Goal: Task Accomplishment & Management: Complete application form

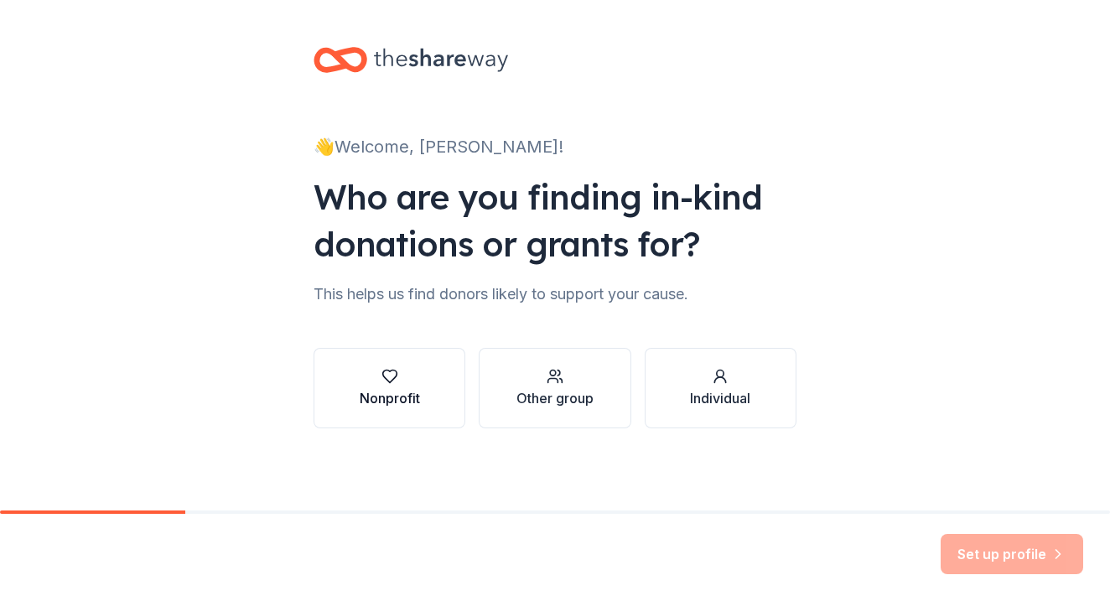
click at [368, 394] on div "Nonprofit" at bounding box center [390, 398] width 60 height 20
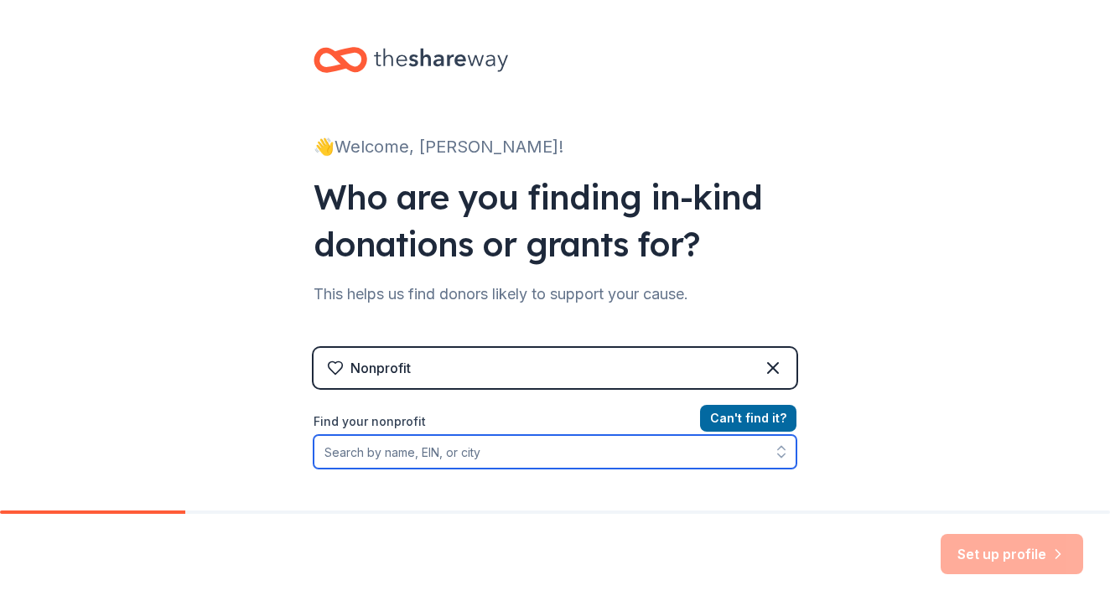
click at [592, 451] on input "Find your nonprofit" at bounding box center [555, 452] width 483 height 34
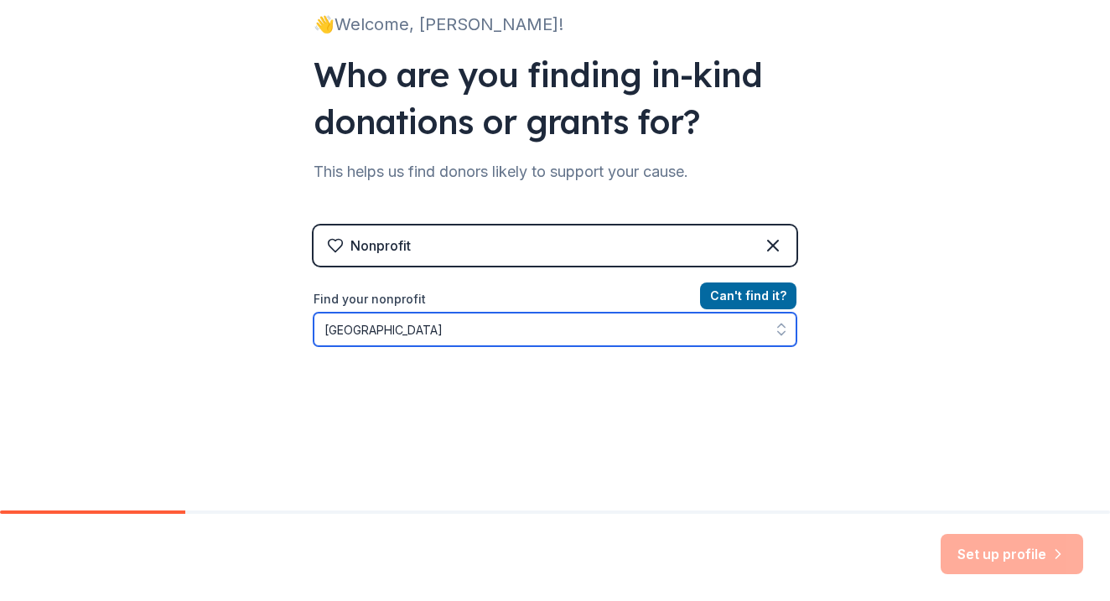
scroll to position [142, 0]
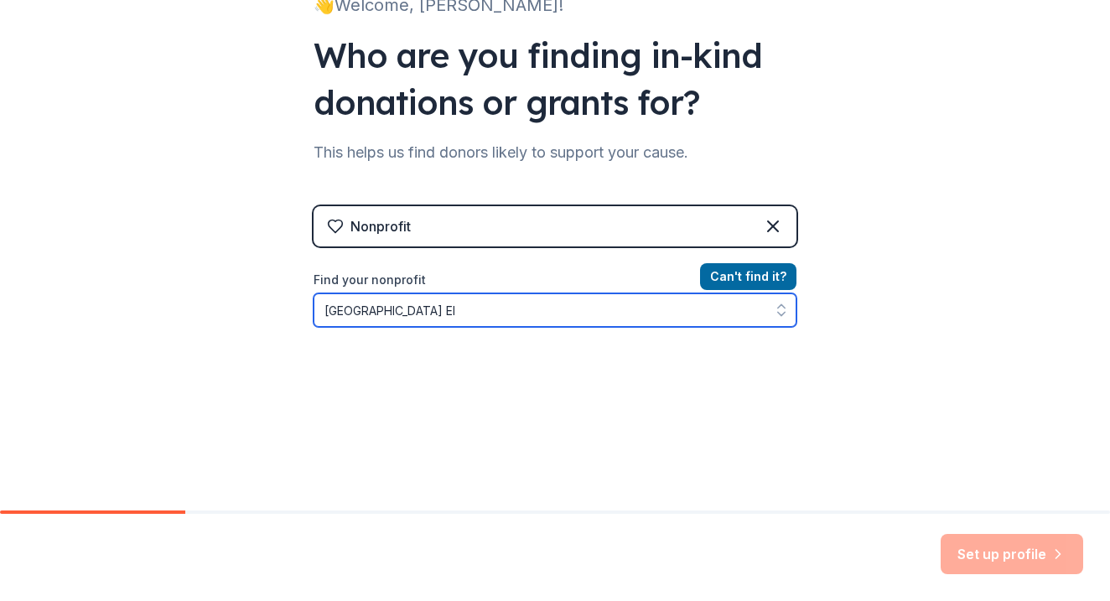
type input "Lexington Primary Center Elementary School"
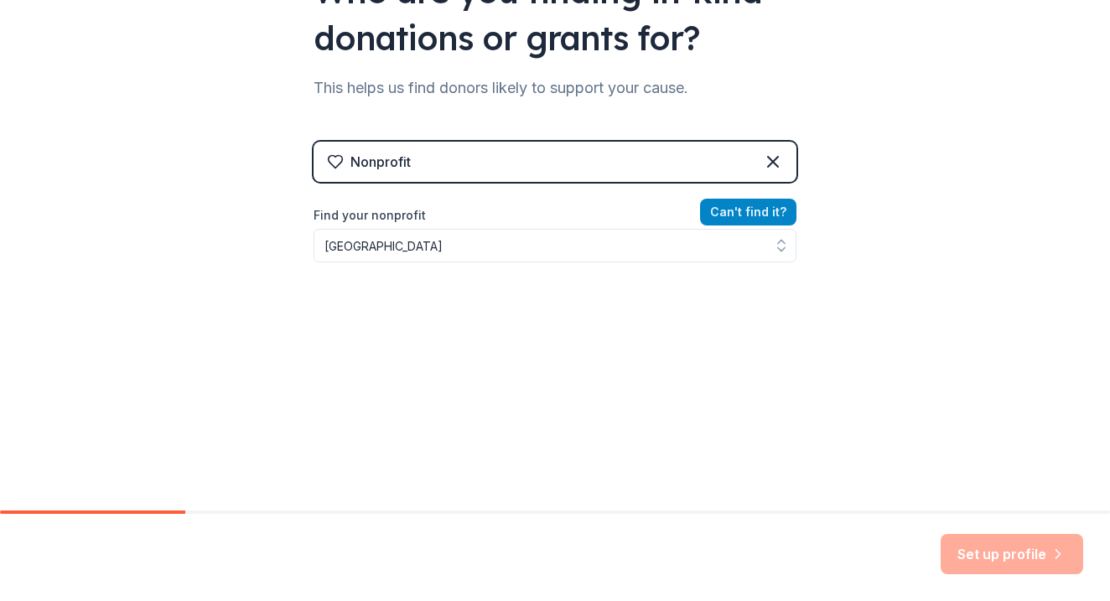
scroll to position [179, 0]
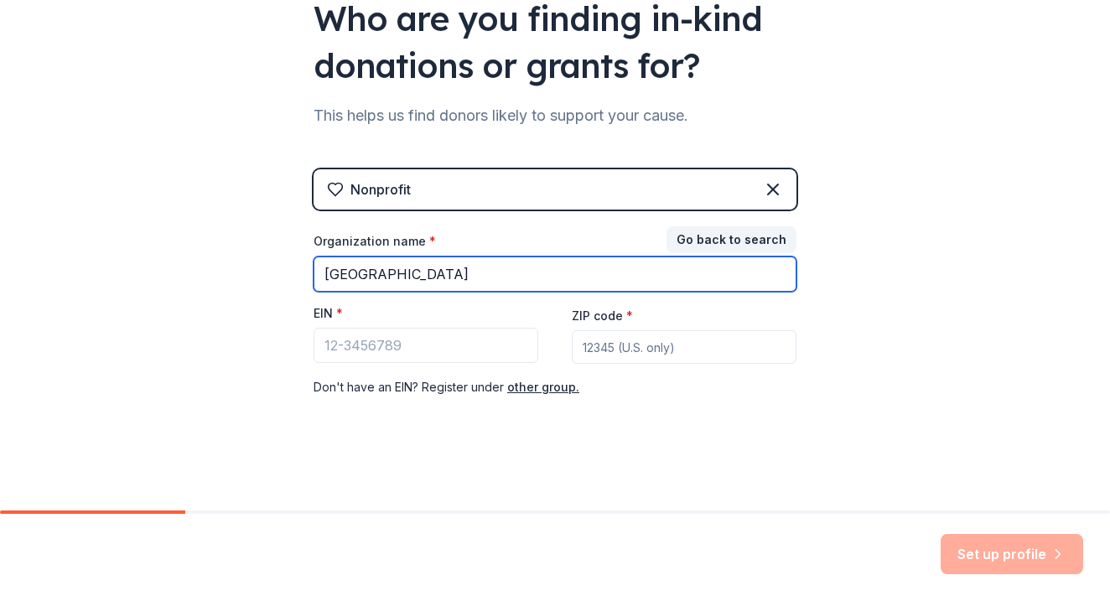
type input "[GEOGRAPHIC_DATA]"
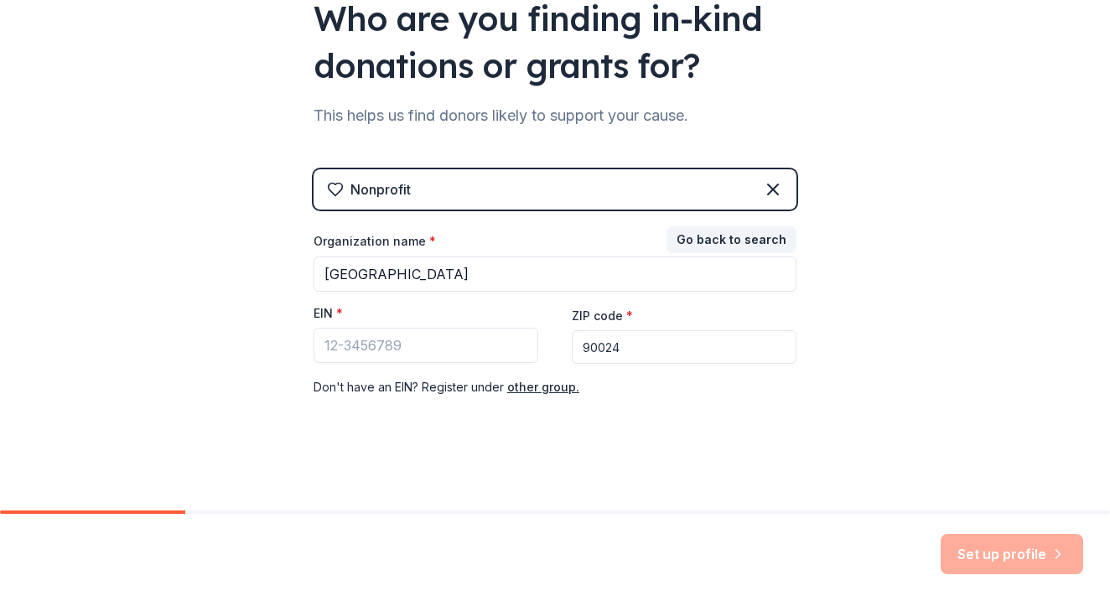
type input "90024"
click at [474, 343] on input "EIN *" at bounding box center [426, 345] width 225 height 35
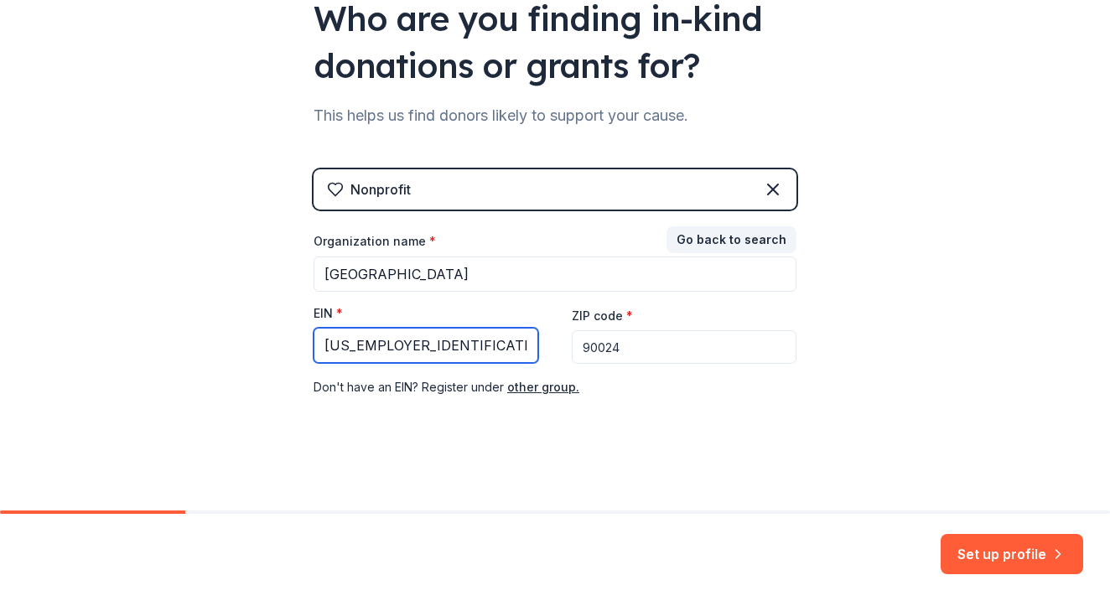
type input "[US_EMPLOYER_IDENTIFICATION_NUMBER]"
click at [541, 478] on div "👋 Welcome, Samantha! Who are you finding in-kind donations or grants for? This …" at bounding box center [555, 166] width 537 height 690
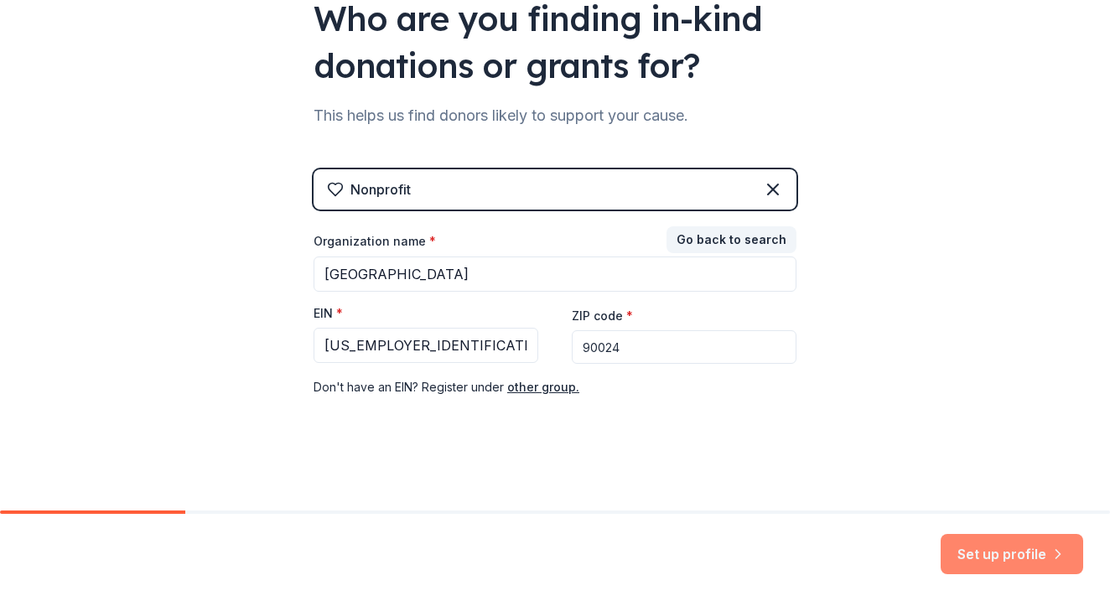
click at [1029, 534] on button "Set up profile" at bounding box center [1012, 554] width 143 height 40
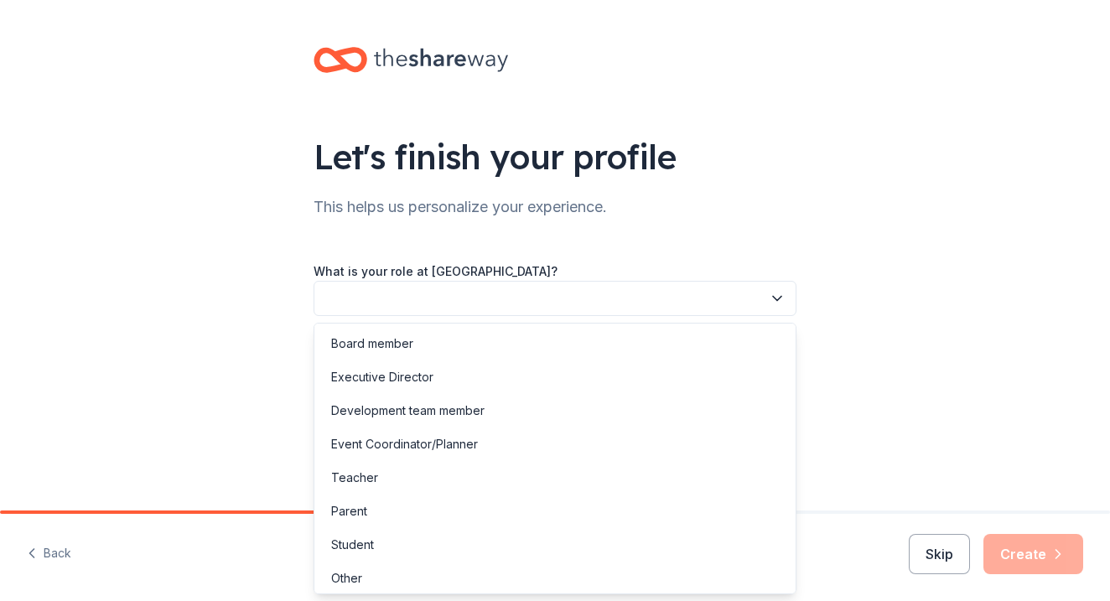
click at [667, 298] on button "button" at bounding box center [555, 298] width 483 height 35
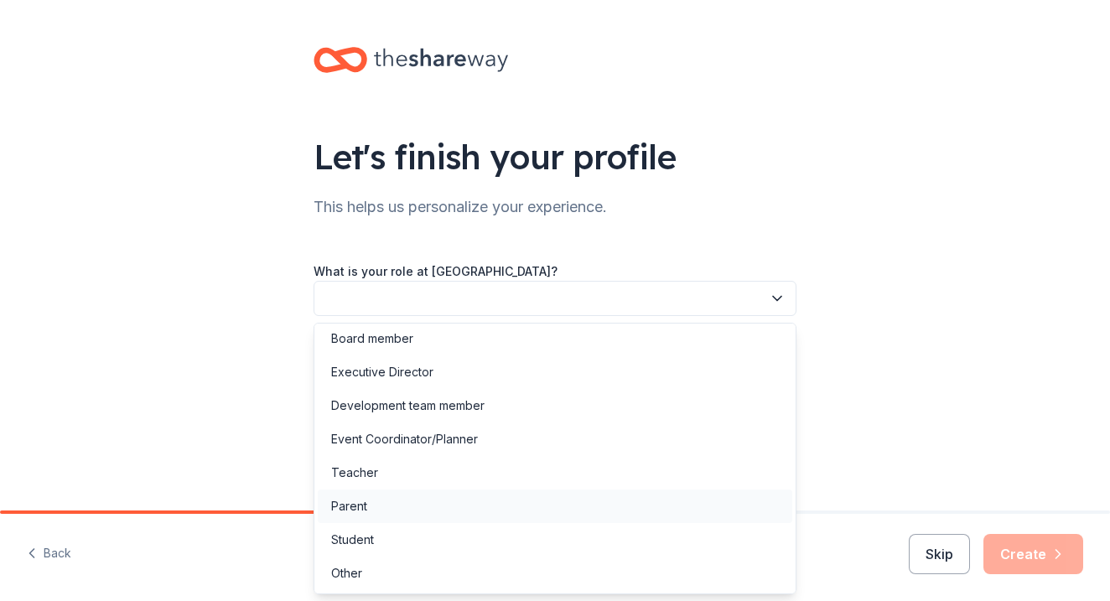
scroll to position [5, 0]
click at [497, 441] on div "Event Coordinator/Planner" at bounding box center [555, 440] width 475 height 34
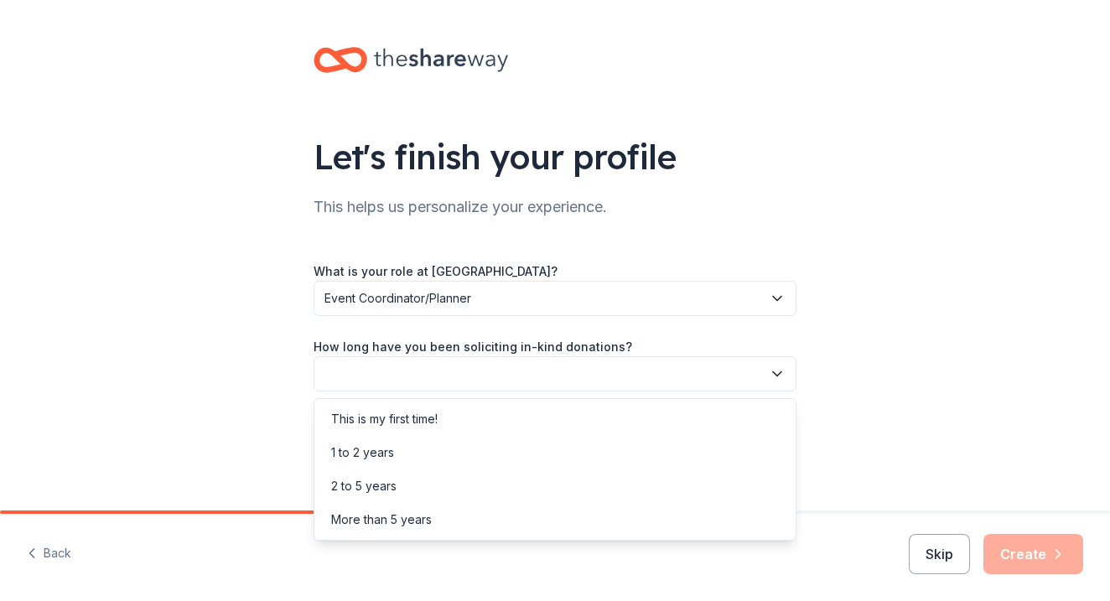
click at [498, 367] on button "button" at bounding box center [555, 373] width 483 height 35
click at [429, 459] on div "1 to 2 years" at bounding box center [555, 453] width 475 height 34
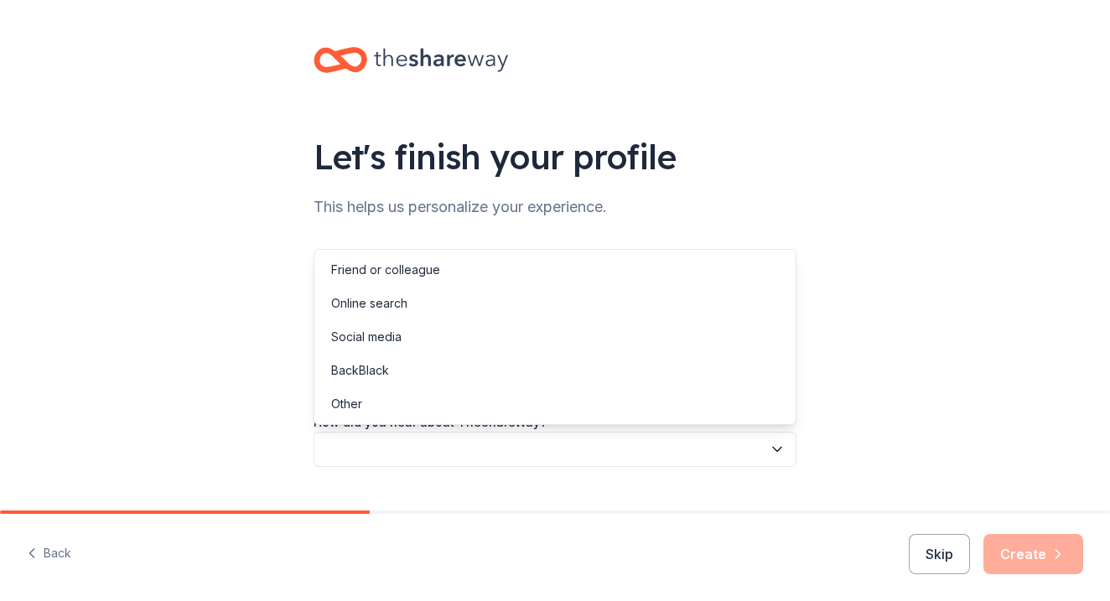
click at [444, 449] on button "button" at bounding box center [555, 449] width 483 height 35
click at [455, 301] on div "Online search" at bounding box center [555, 304] width 475 height 34
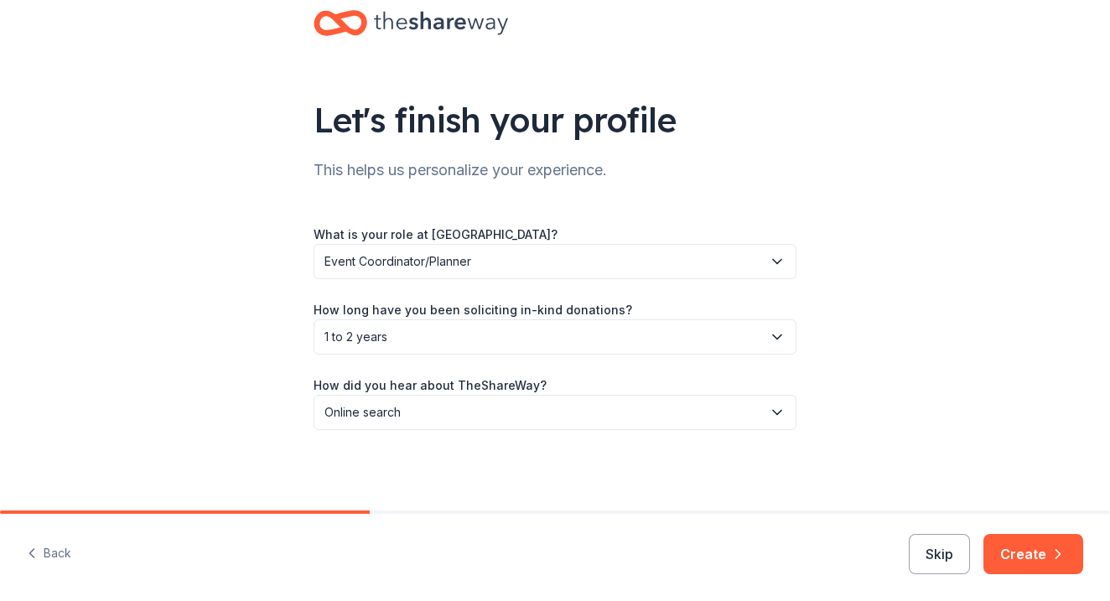
scroll to position [37, 0]
click at [1029, 552] on button "Create" at bounding box center [1033, 554] width 100 height 40
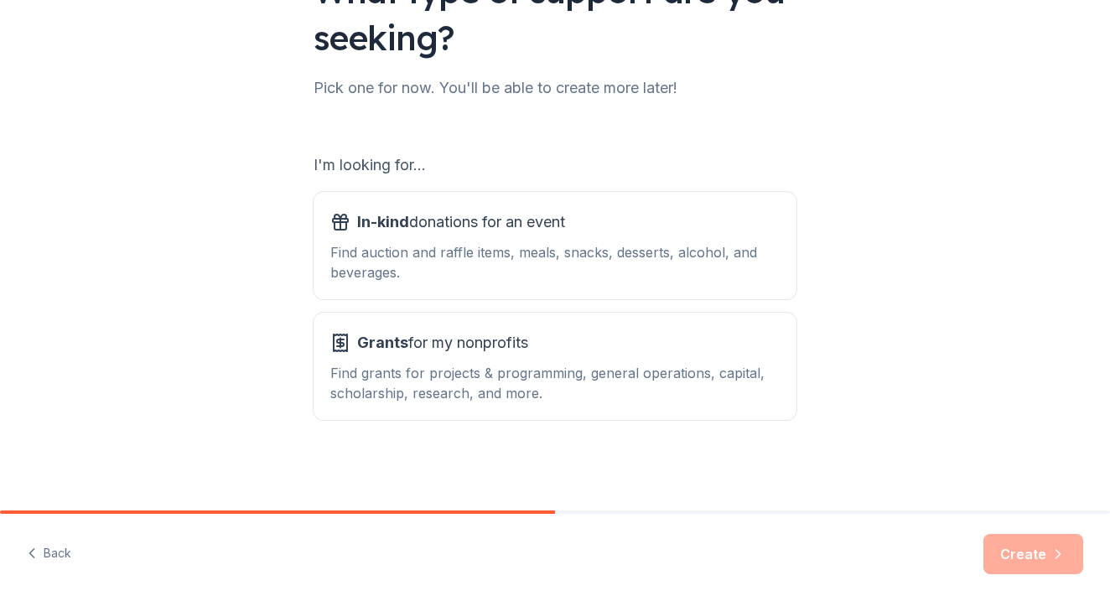
scroll to position [166, 0]
click at [608, 242] on div "Find auction and raffle items, meals, snacks, desserts, alcohol, and beverages." at bounding box center [554, 262] width 449 height 40
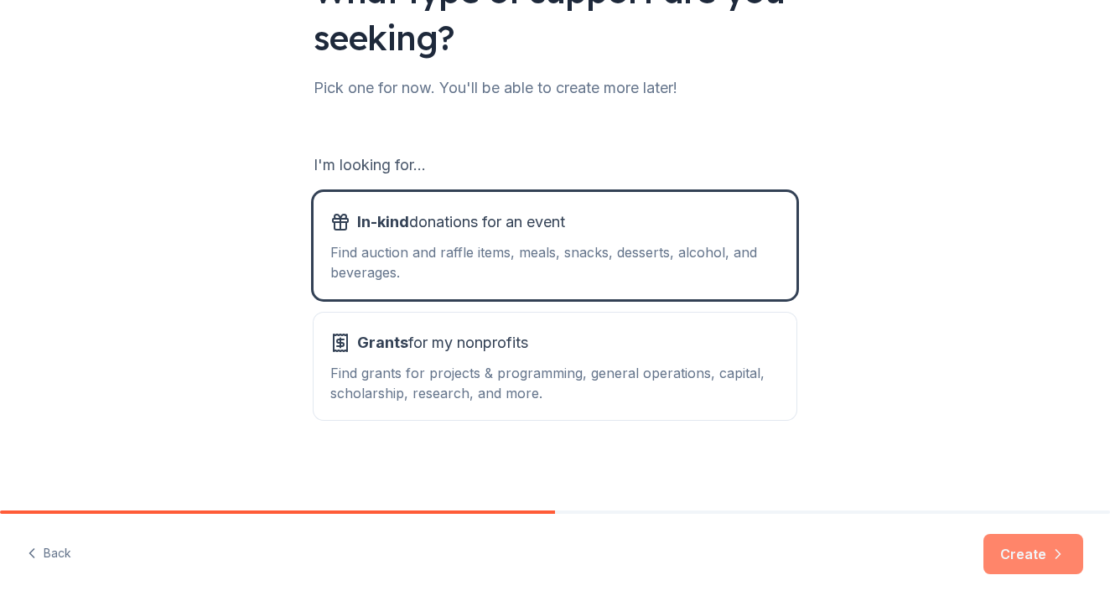
click at [1021, 542] on button "Create" at bounding box center [1033, 554] width 100 height 40
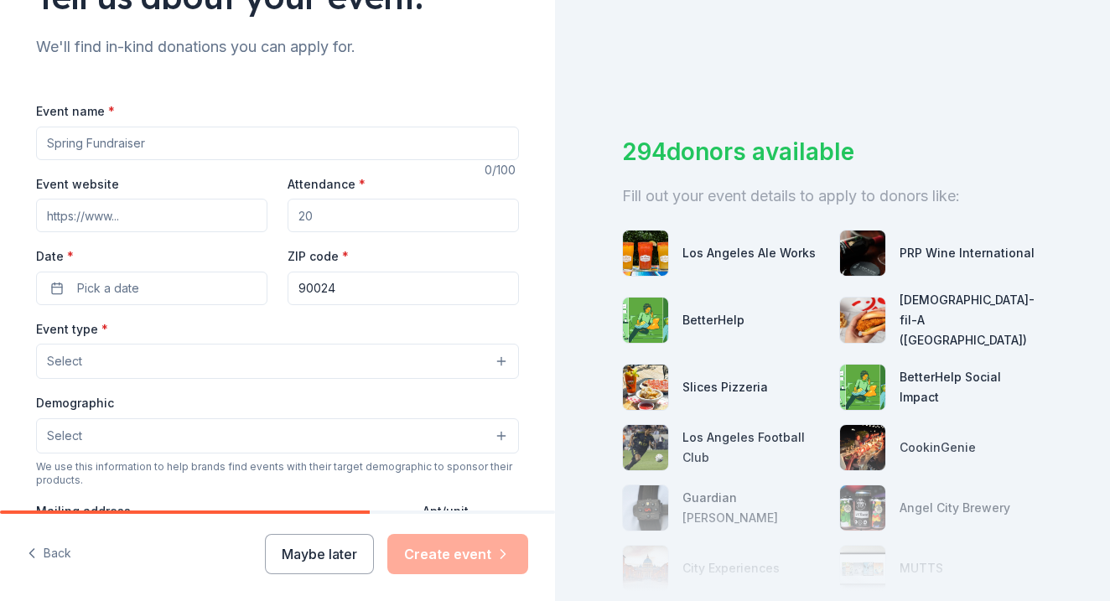
scroll to position [162, 0]
type input "Fall Festival"
click at [372, 208] on input "Attendance *" at bounding box center [403, 214] width 231 height 34
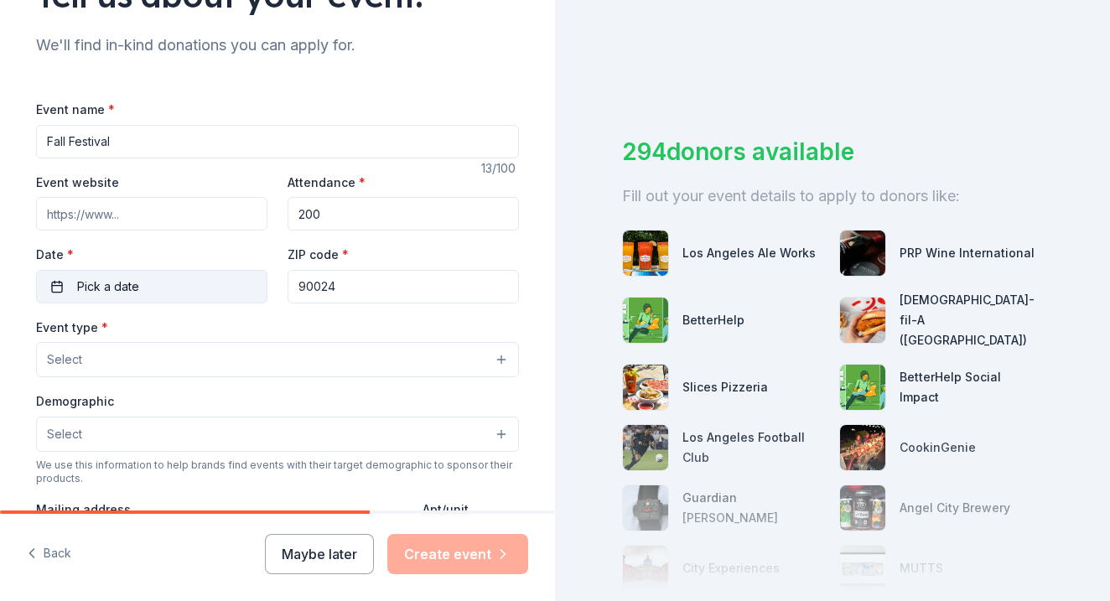
type input "200"
click at [137, 284] on span "Pick a date" at bounding box center [108, 287] width 62 height 20
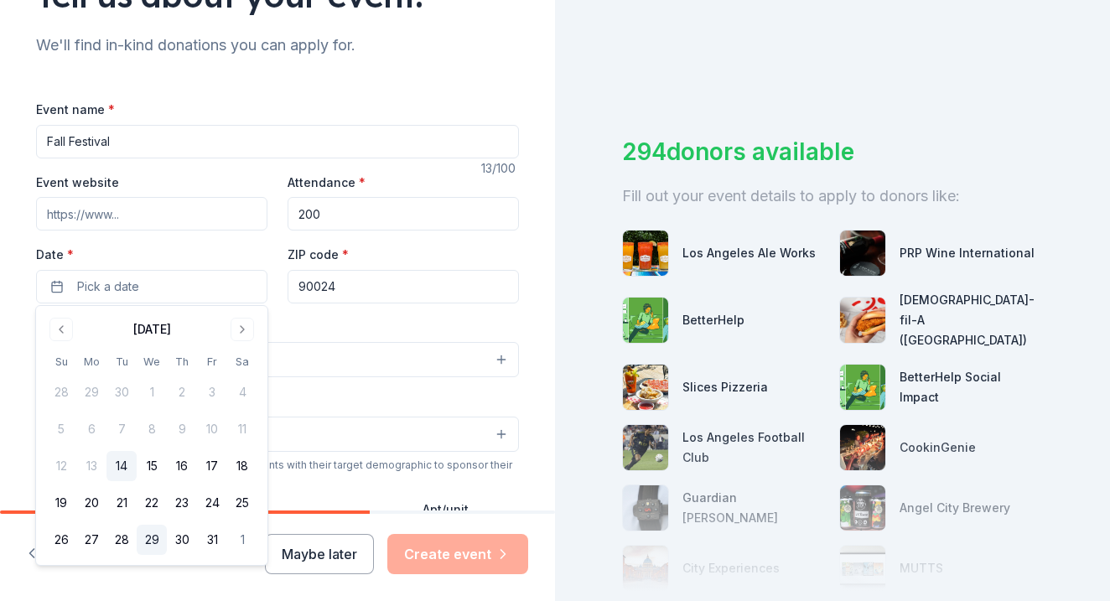
click at [158, 537] on button "29" at bounding box center [152, 540] width 30 height 30
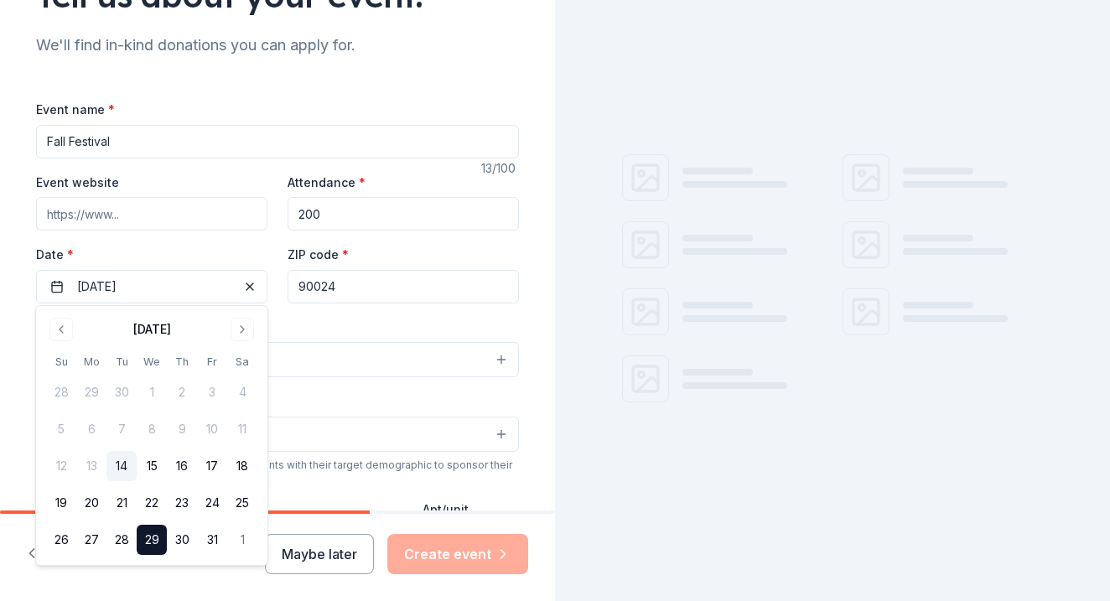
click at [348, 317] on div "Event type * Select" at bounding box center [277, 347] width 483 height 61
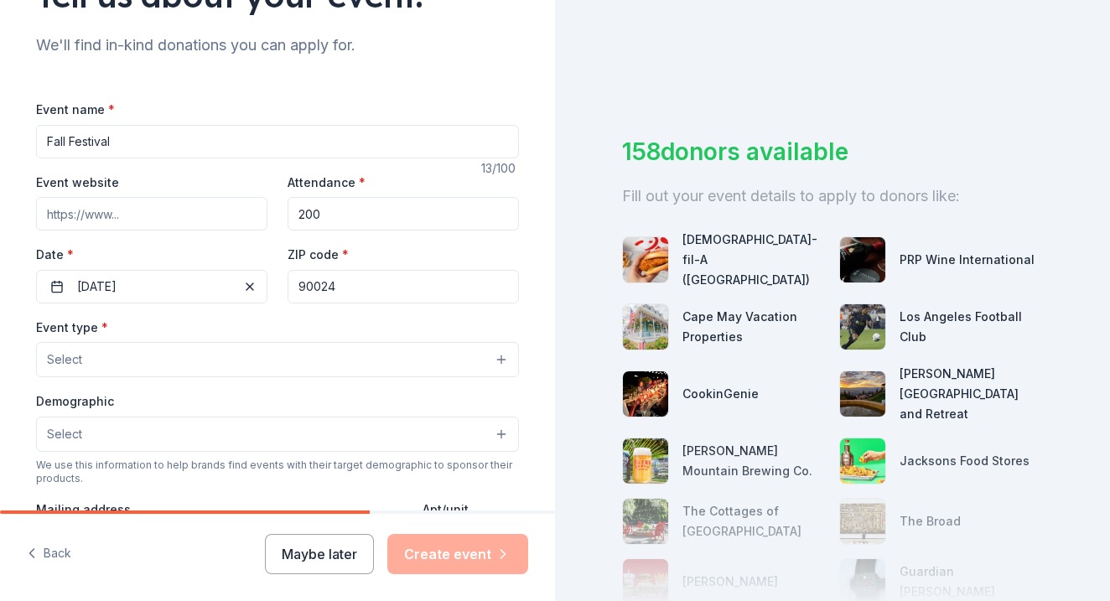
click at [230, 357] on button "Select" at bounding box center [277, 359] width 483 height 35
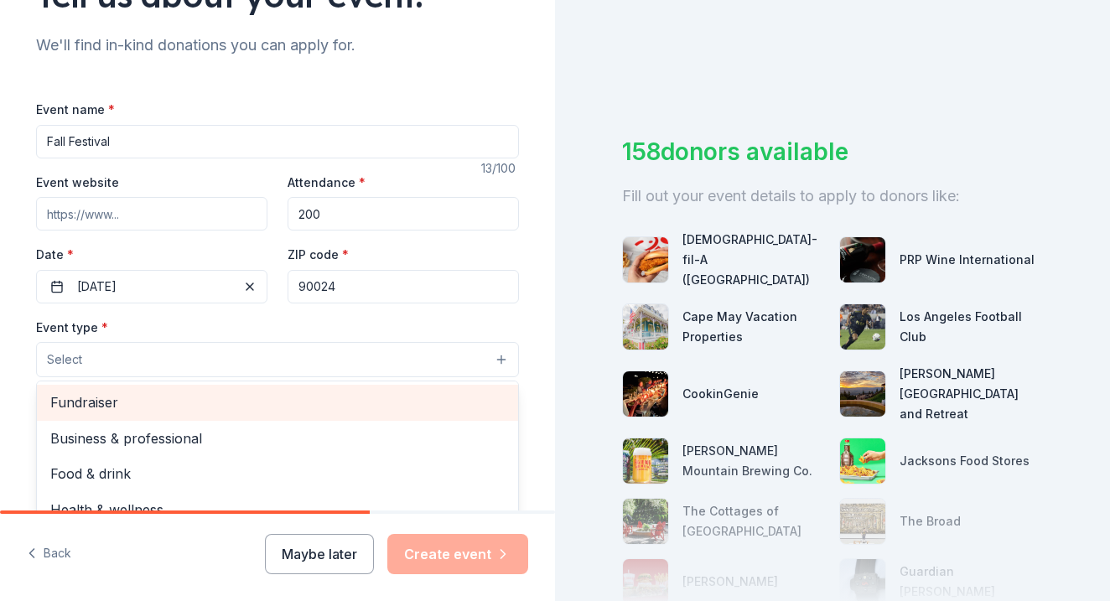
click at [221, 393] on span "Fundraiser" at bounding box center [277, 403] width 454 height 22
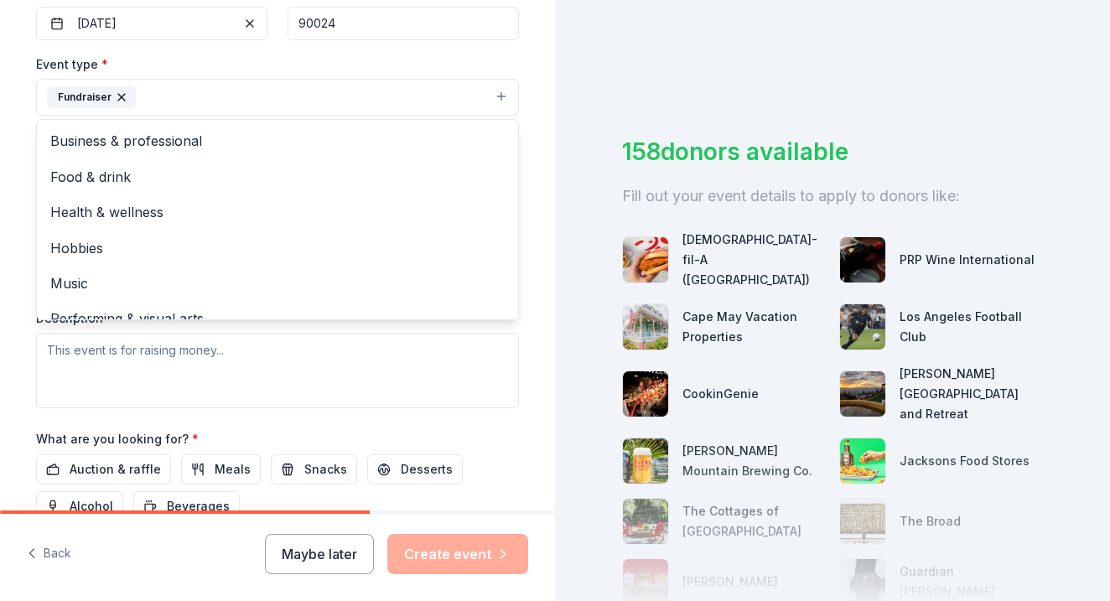
scroll to position [442, 0]
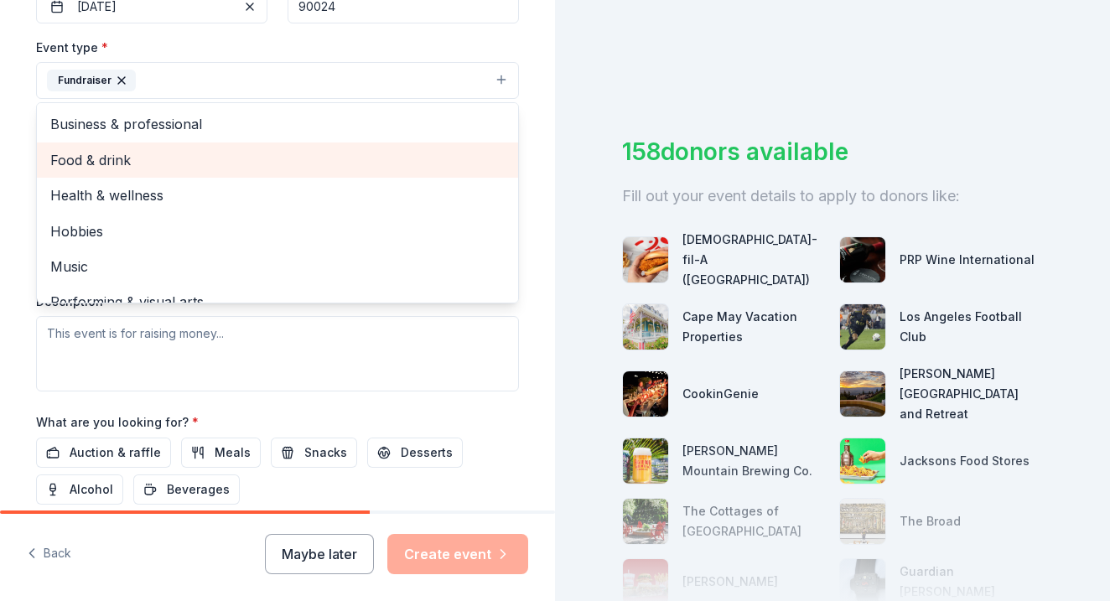
click at [196, 155] on span "Food & drink" at bounding box center [277, 160] width 454 height 22
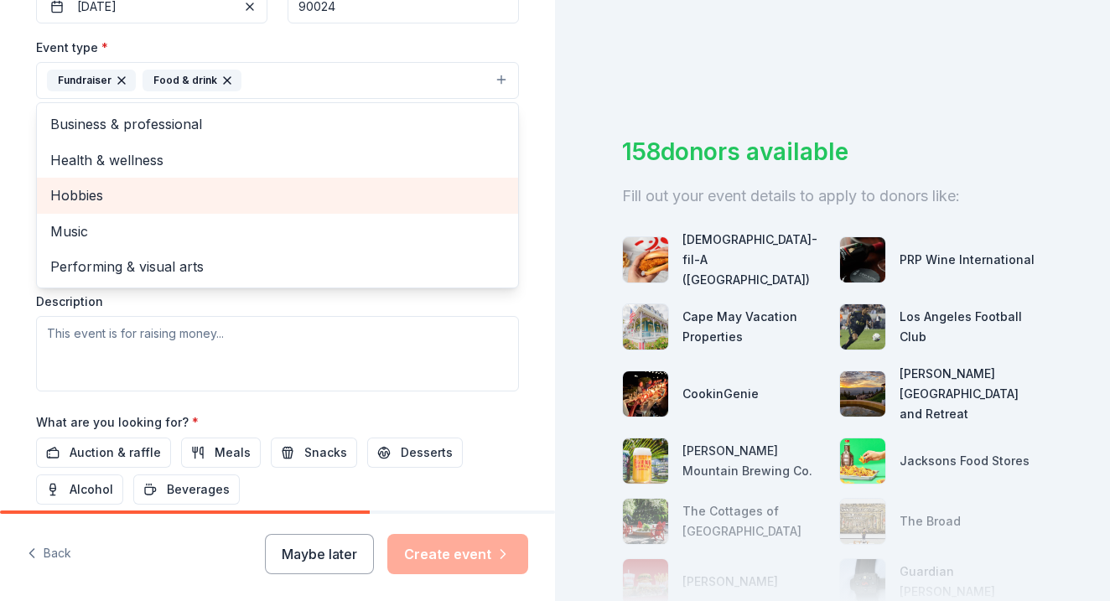
click at [195, 178] on div "Hobbies" at bounding box center [277, 195] width 481 height 35
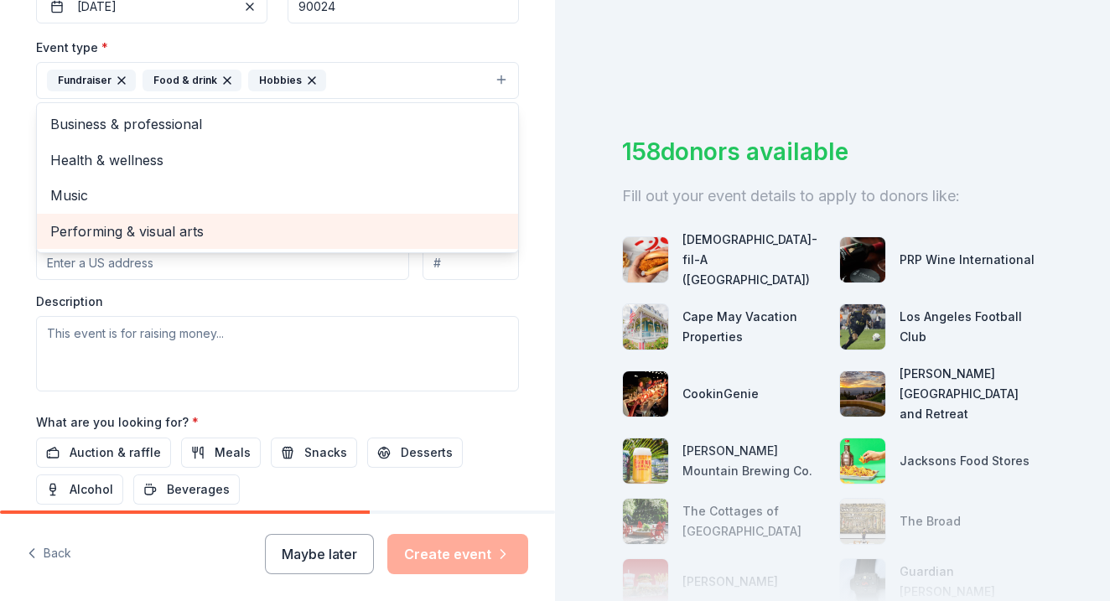
click at [190, 216] on div "Performing & visual arts" at bounding box center [277, 231] width 481 height 35
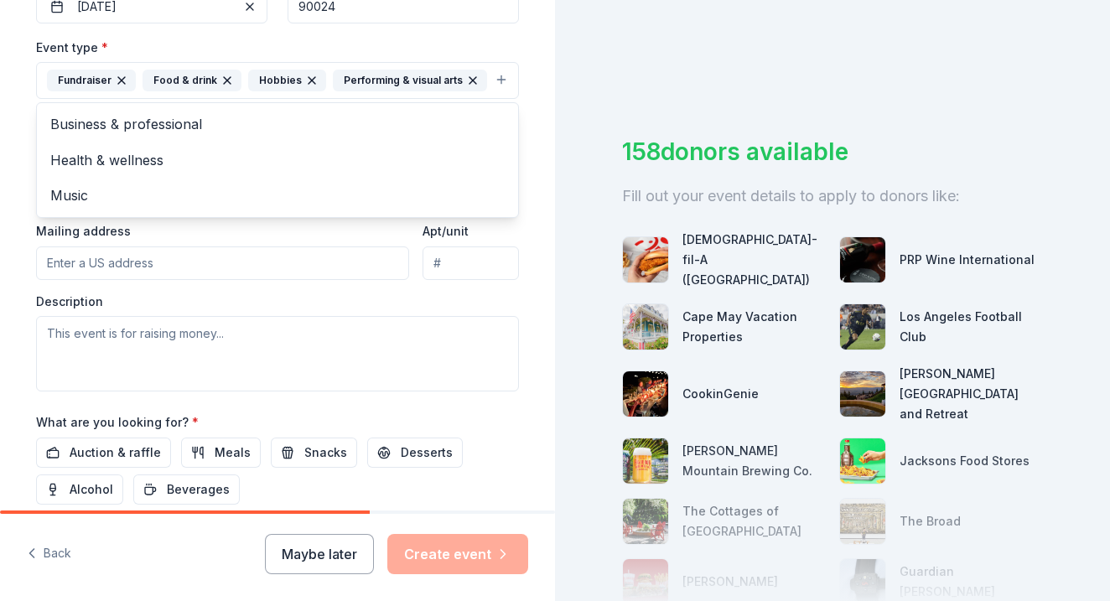
click at [325, 226] on div "Event type * Fundraiser Food & drink Hobbies Performing & visual arts Business …" at bounding box center [277, 214] width 483 height 355
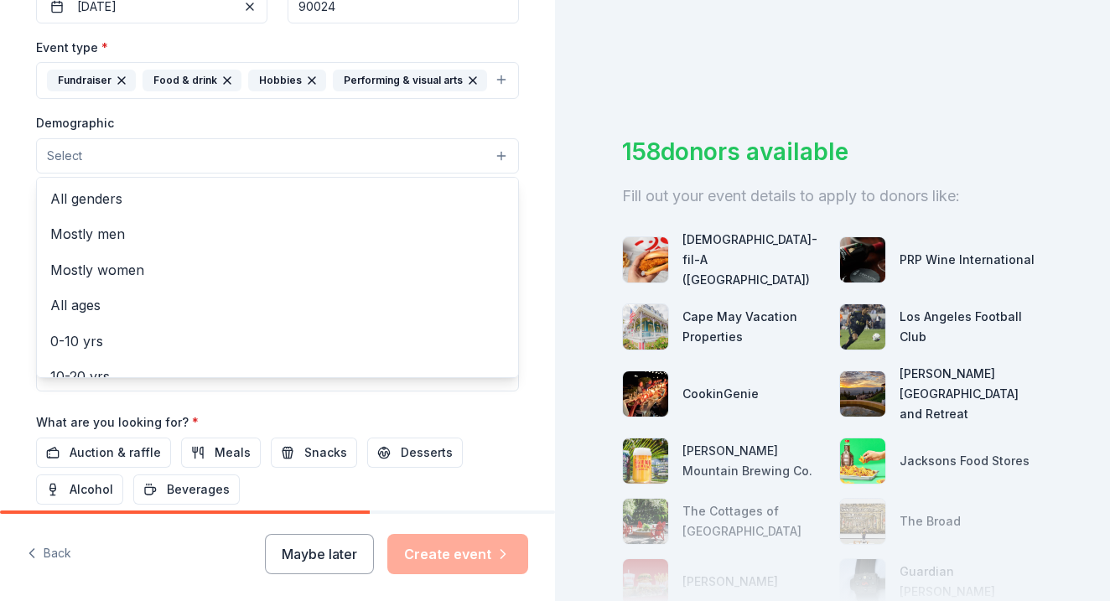
click at [229, 157] on button "Select" at bounding box center [277, 155] width 483 height 35
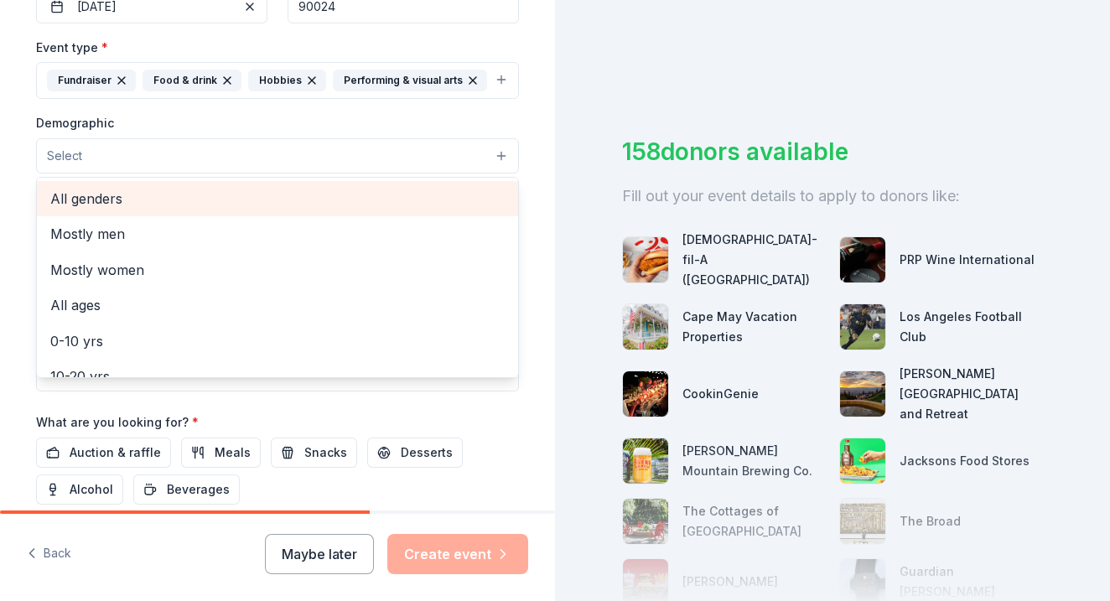
click at [200, 196] on span "All genders" at bounding box center [277, 199] width 454 height 22
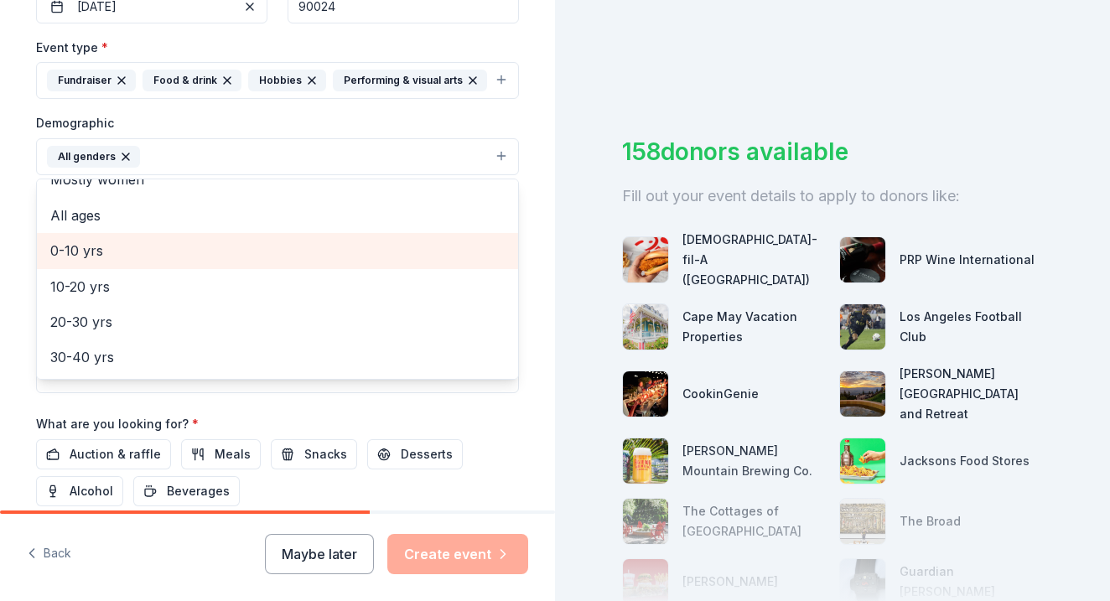
scroll to position [60, 0]
click at [130, 239] on span "0-10 yrs" at bounding box center [277, 247] width 454 height 22
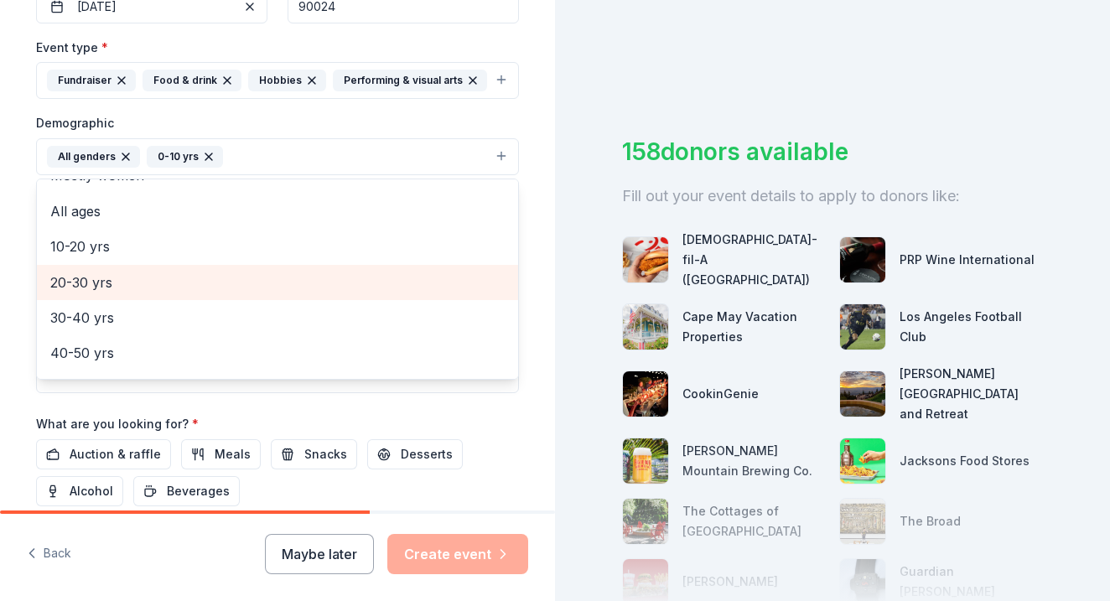
click at [136, 286] on span "20-30 yrs" at bounding box center [277, 283] width 454 height 22
drag, startPoint x: 134, startPoint y: 309, endPoint x: 151, endPoint y: 280, distance: 33.8
click at [151, 280] on div "Mostly men Mostly women All ages 10-20 yrs 30-40 yrs 40-50 yrs 50-60 yrs 60-70 …" at bounding box center [277, 279] width 483 height 201
click at [151, 280] on span "30-40 yrs" at bounding box center [277, 283] width 454 height 22
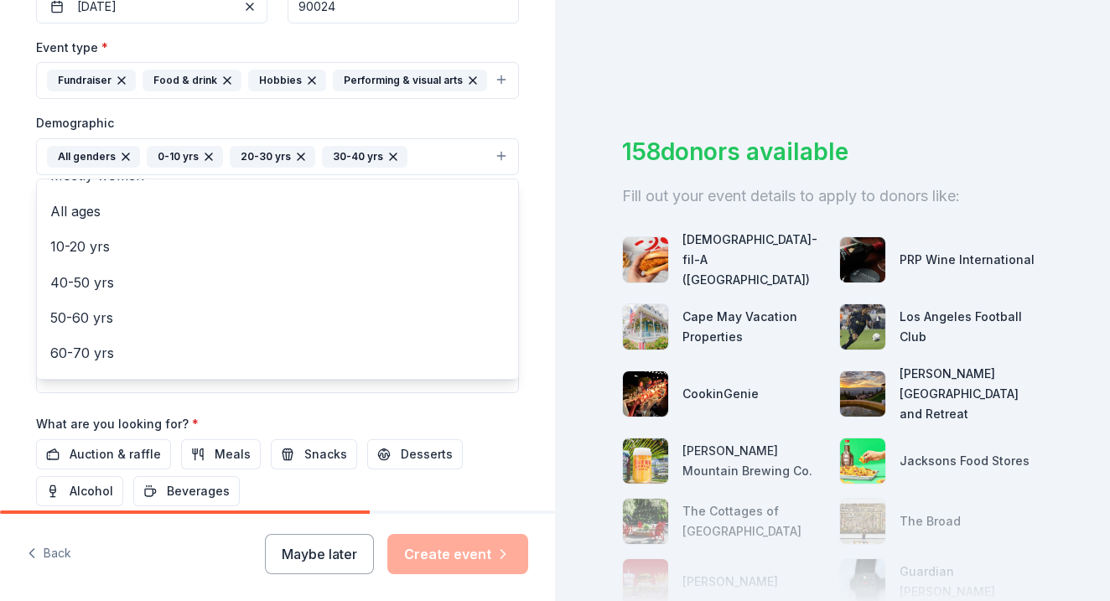
click at [359, 387] on div "Event type * Fundraiser Food & drink Hobbies Performing & visual arts Demograph…" at bounding box center [277, 215] width 483 height 356
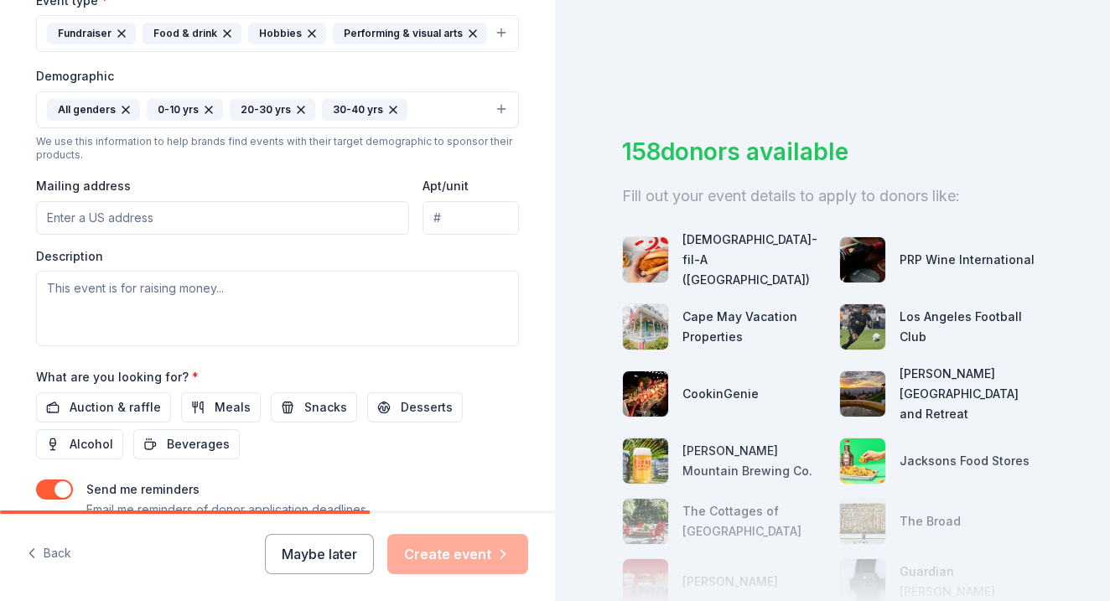
scroll to position [491, 0]
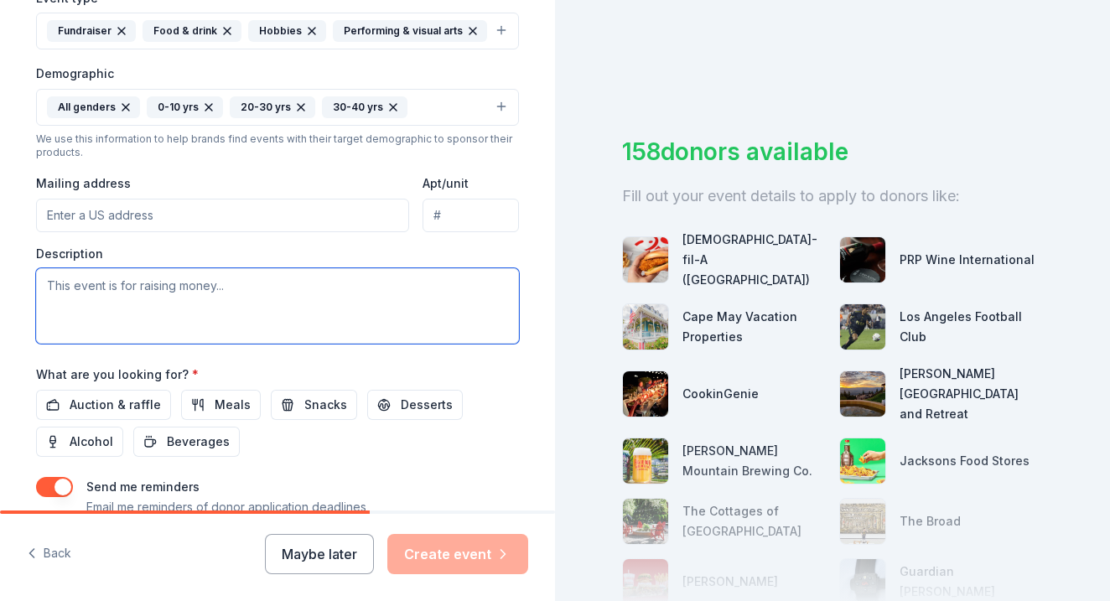
click at [350, 301] on textarea at bounding box center [277, 305] width 483 height 75
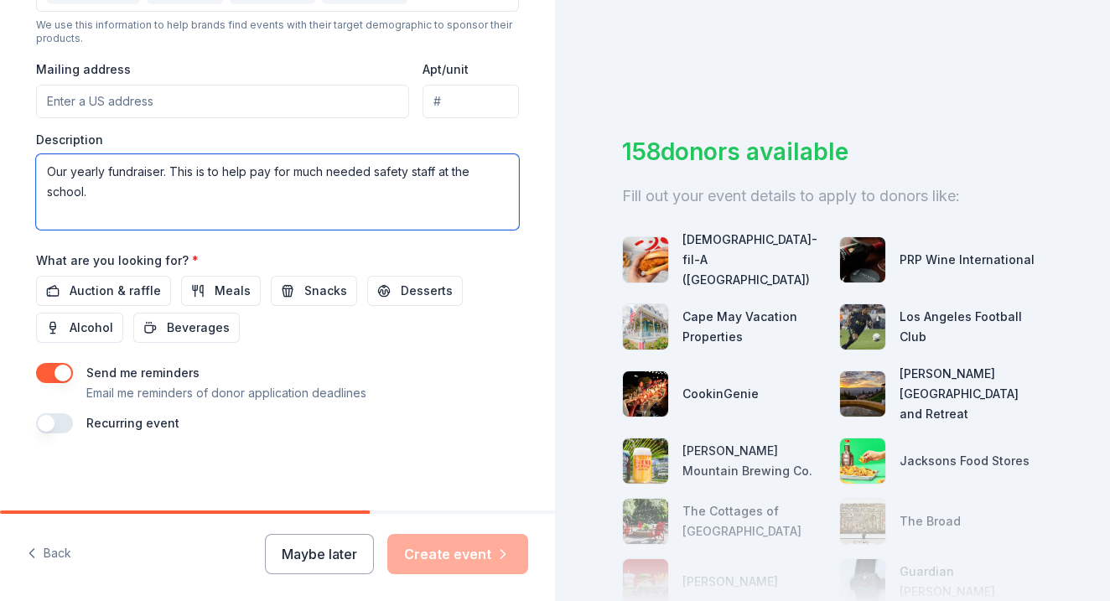
scroll to position [605, 0]
type textarea "Our yearly fundraiser. This is to help pay for much needed safety staff at the …"
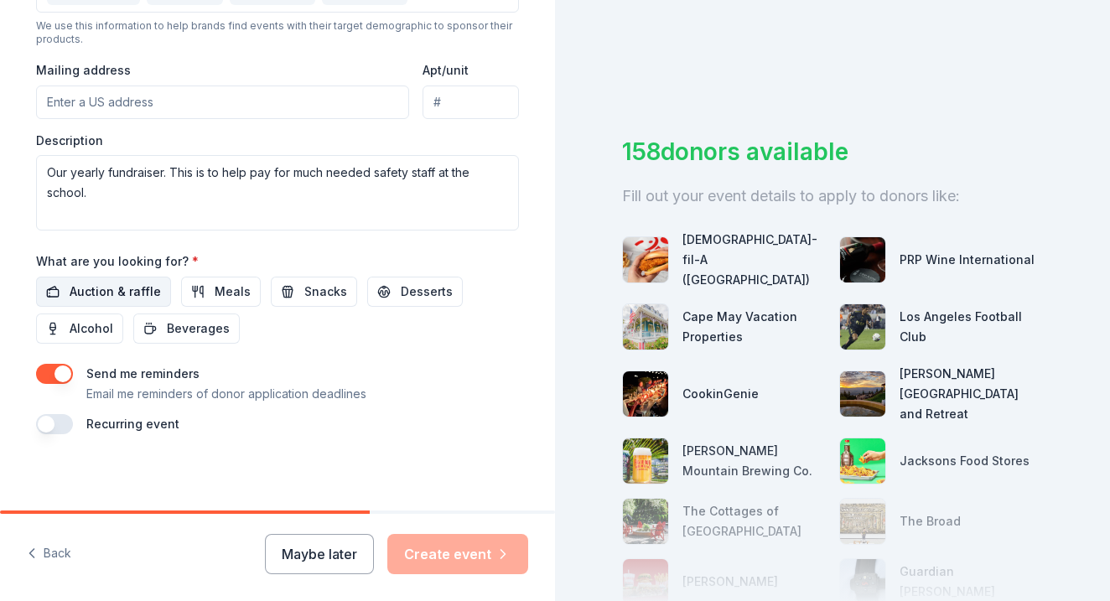
click at [132, 283] on span "Auction & raffle" at bounding box center [115, 292] width 91 height 20
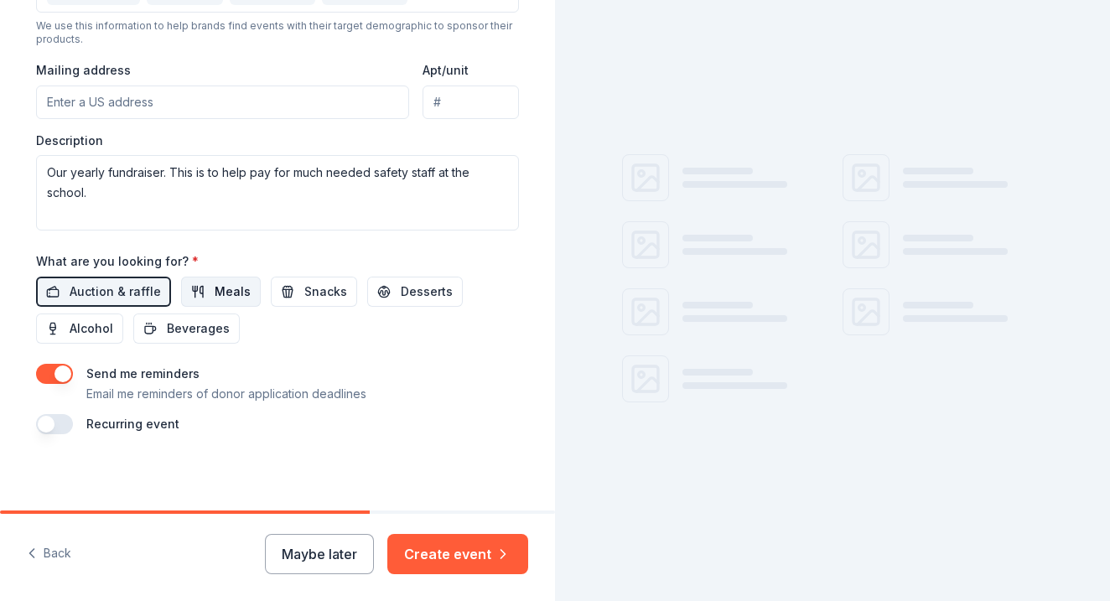
click at [233, 293] on span "Meals" at bounding box center [233, 292] width 36 height 20
click at [304, 292] on span "Snacks" at bounding box center [325, 292] width 43 height 20
click at [428, 288] on span "Desserts" at bounding box center [427, 292] width 52 height 20
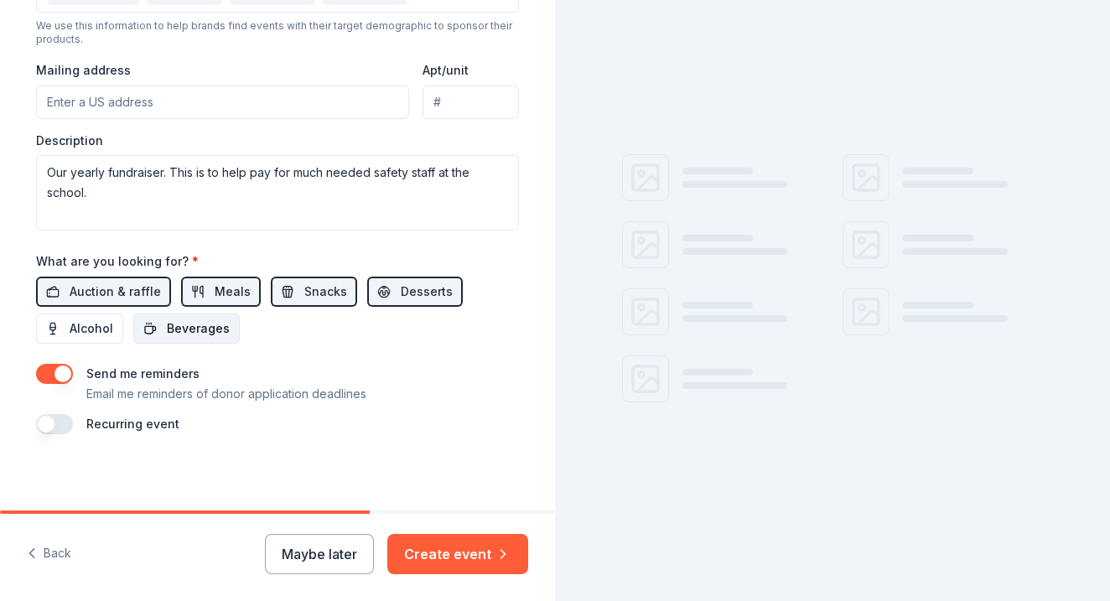
click at [226, 328] on button "Beverages" at bounding box center [186, 329] width 106 height 30
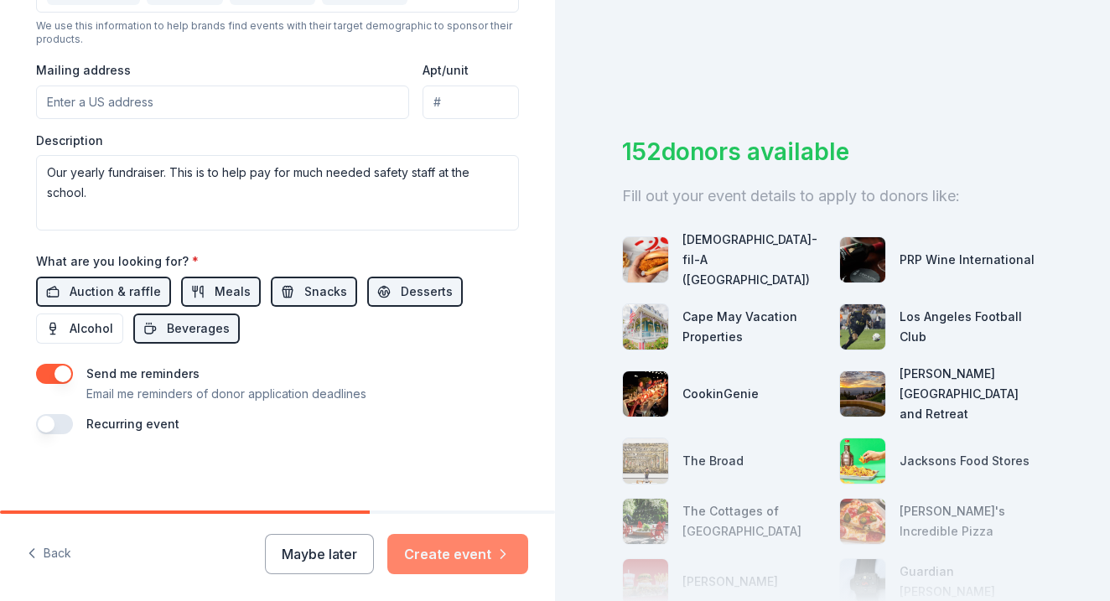
click at [477, 545] on button "Create event" at bounding box center [457, 554] width 141 height 40
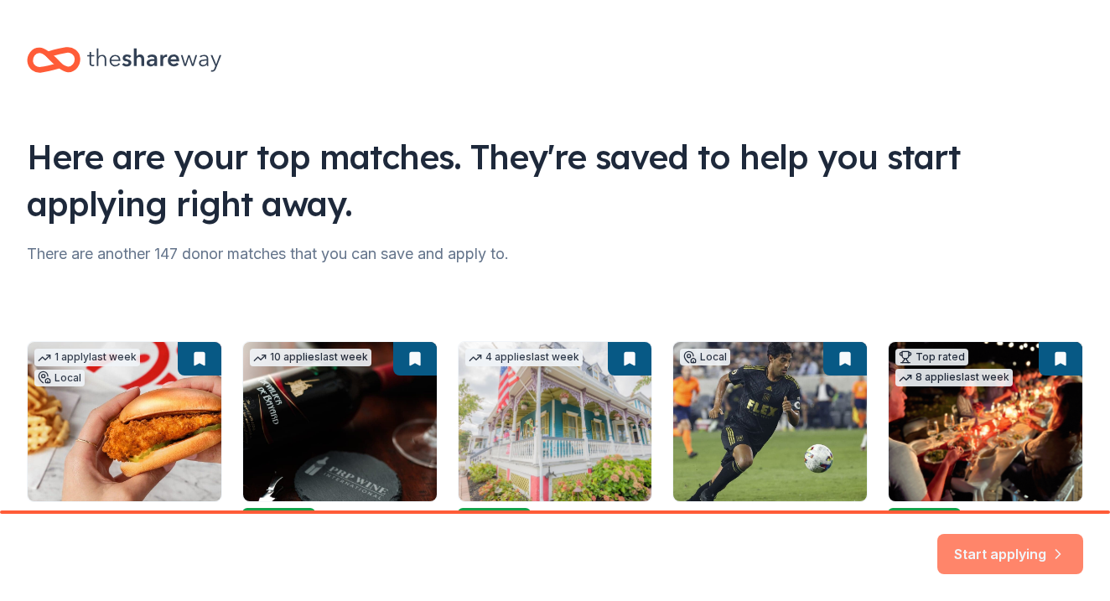
click at [1011, 551] on button "Start applying" at bounding box center [1010, 548] width 146 height 40
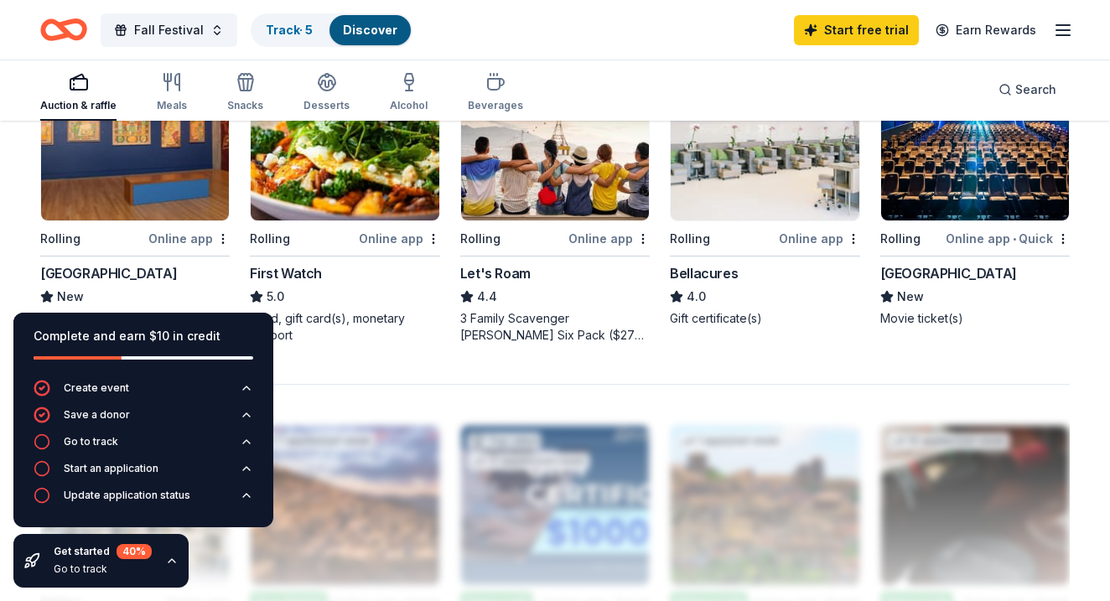
scroll to position [1220, 0]
click at [130, 226] on div "Local Rolling Online app Skirball Cultural Center New 1 Member-For-A-Day Pass" at bounding box center [134, 193] width 189 height 267
click at [947, 198] on img at bounding box center [975, 139] width 188 height 159
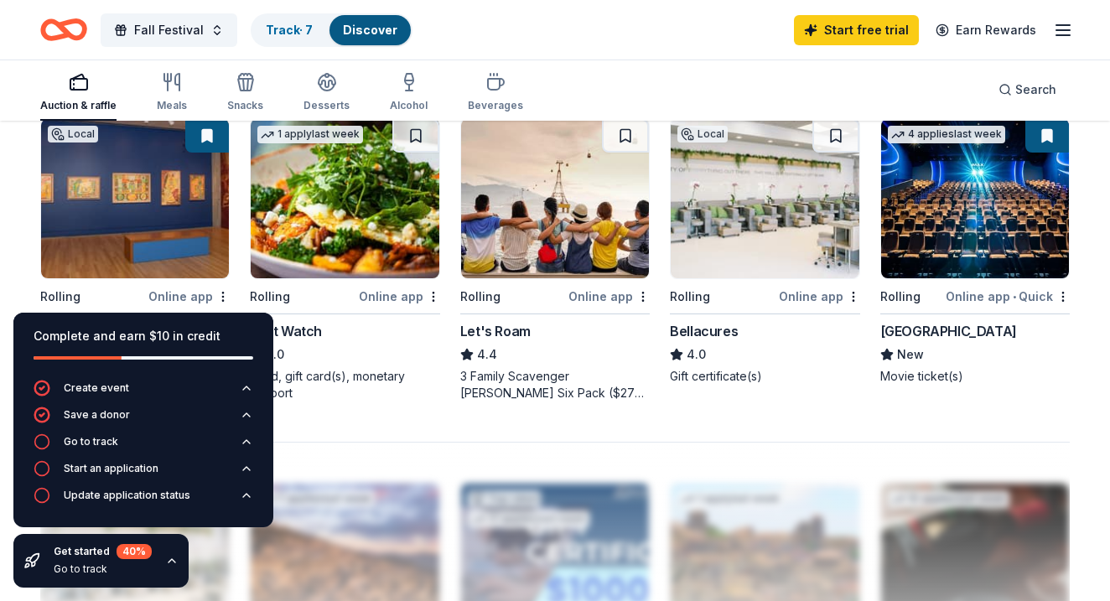
scroll to position [1130, 0]
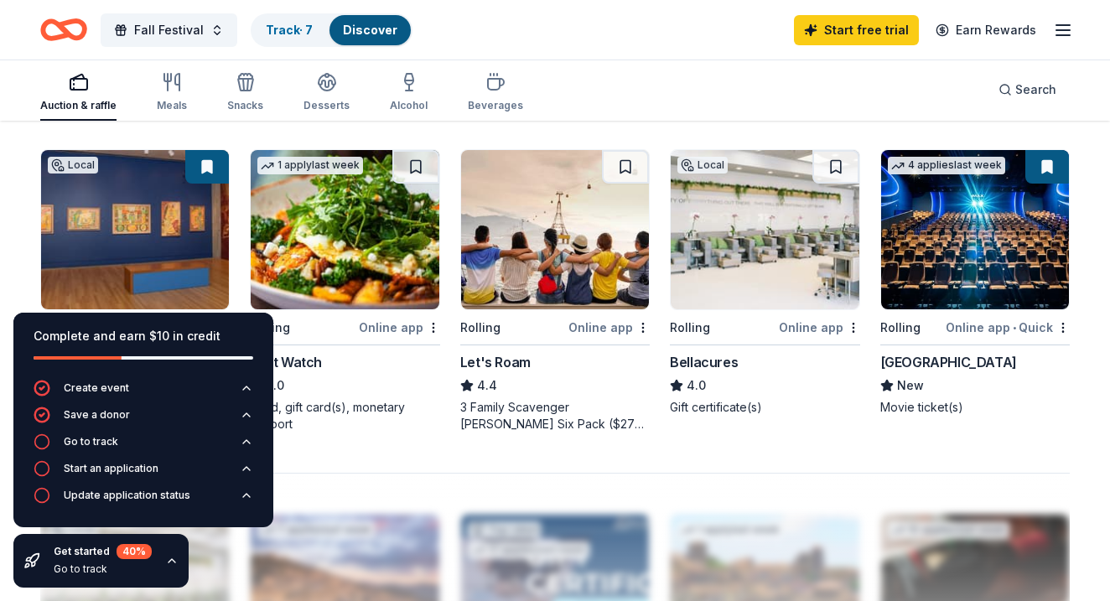
click at [708, 311] on div "Local Rolling Online app Bellacures 4.0 Gift certificate(s)" at bounding box center [764, 282] width 189 height 267
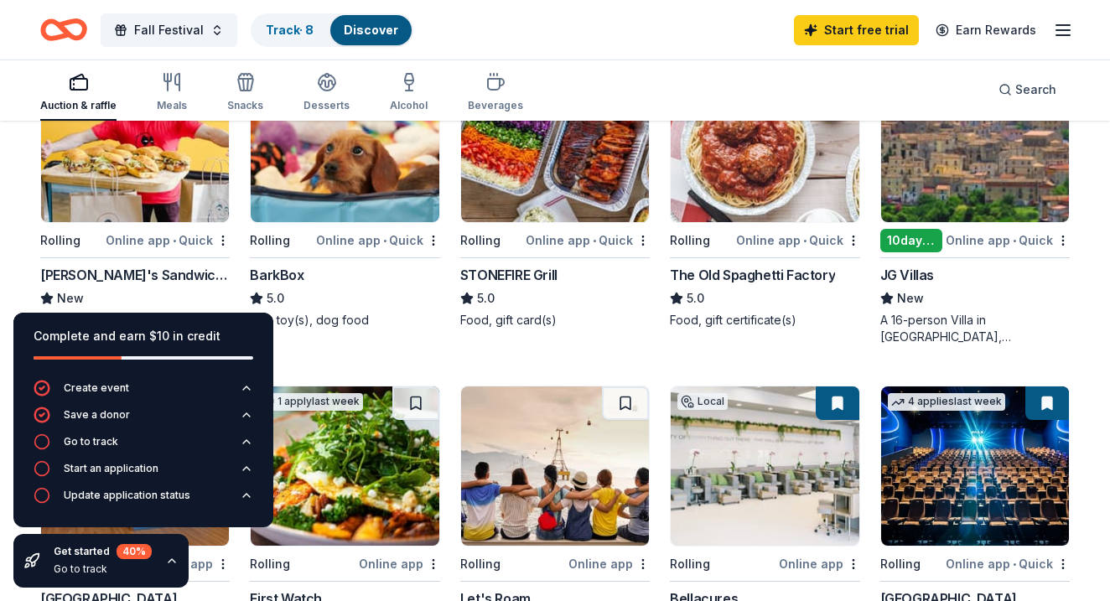
scroll to position [768, 0]
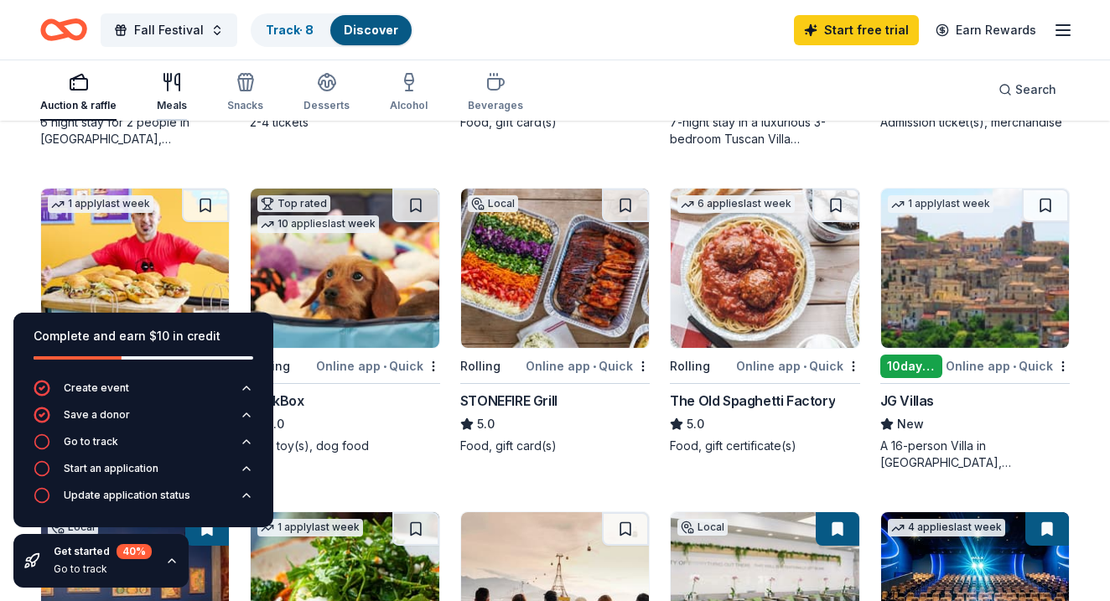
click at [174, 89] on icon "button" at bounding box center [172, 82] width 20 height 20
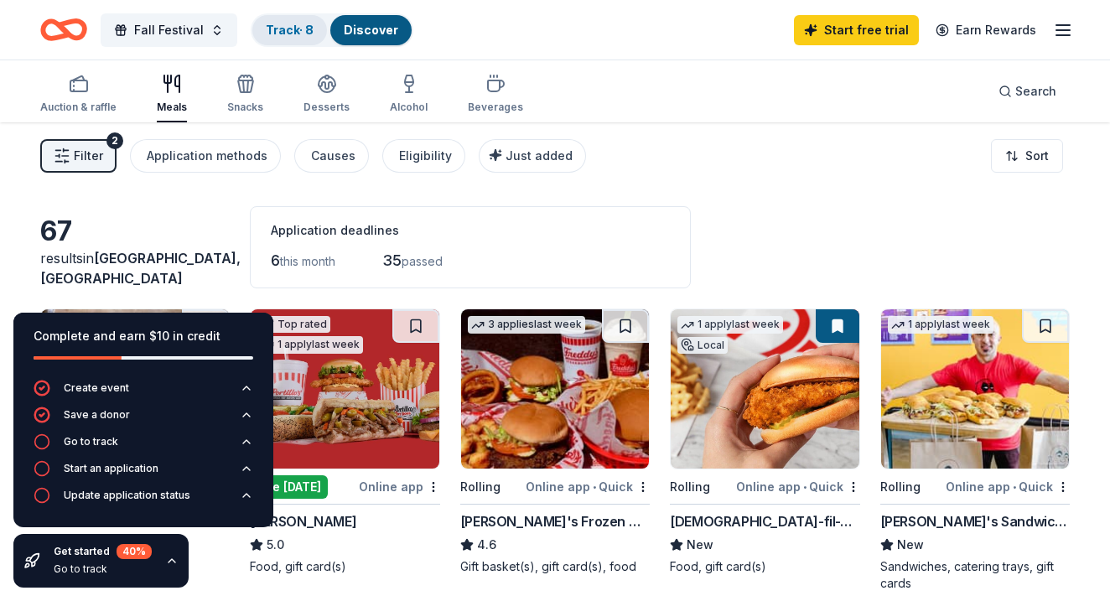
click at [290, 27] on link "Track · 8" at bounding box center [290, 30] width 48 height 14
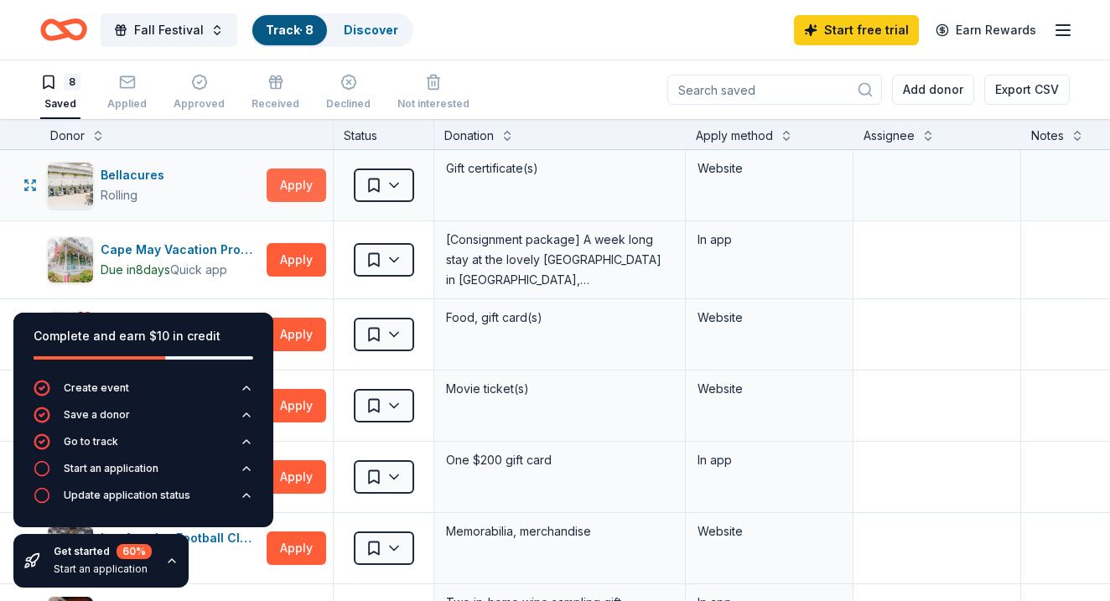
click at [302, 194] on button "Apply" at bounding box center [297, 186] width 60 height 34
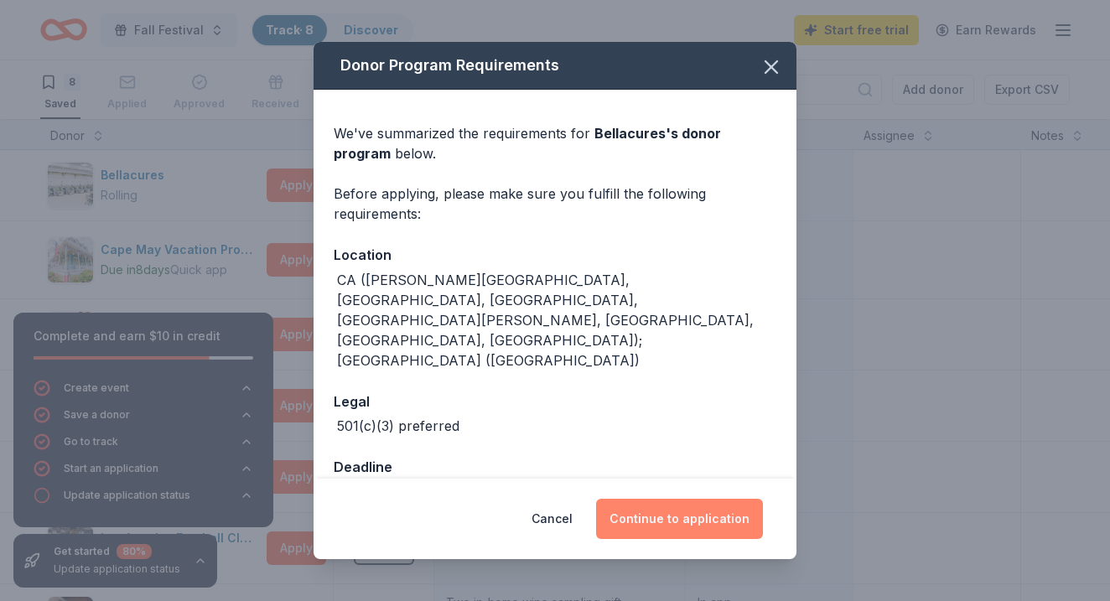
click at [665, 518] on button "Continue to application" at bounding box center [679, 519] width 167 height 40
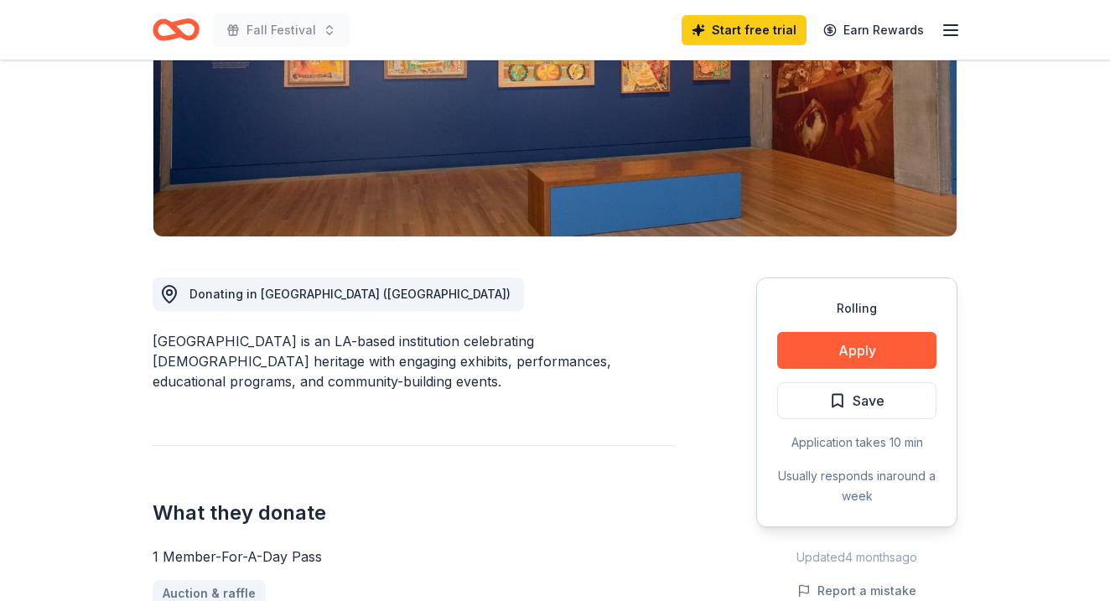
scroll to position [282, 0]
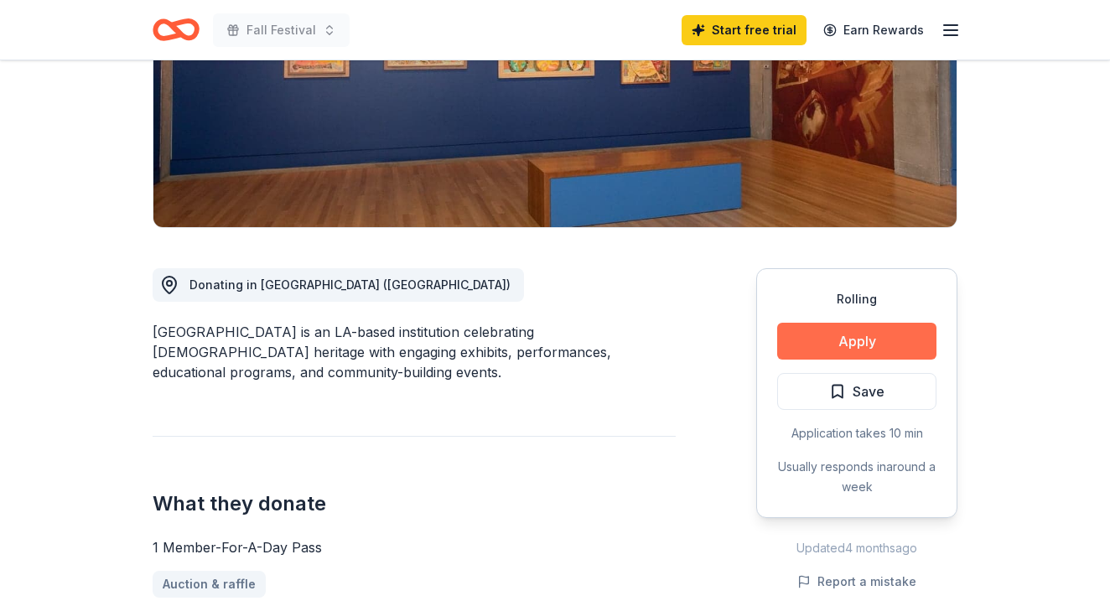
click at [883, 340] on button "Apply" at bounding box center [856, 341] width 159 height 37
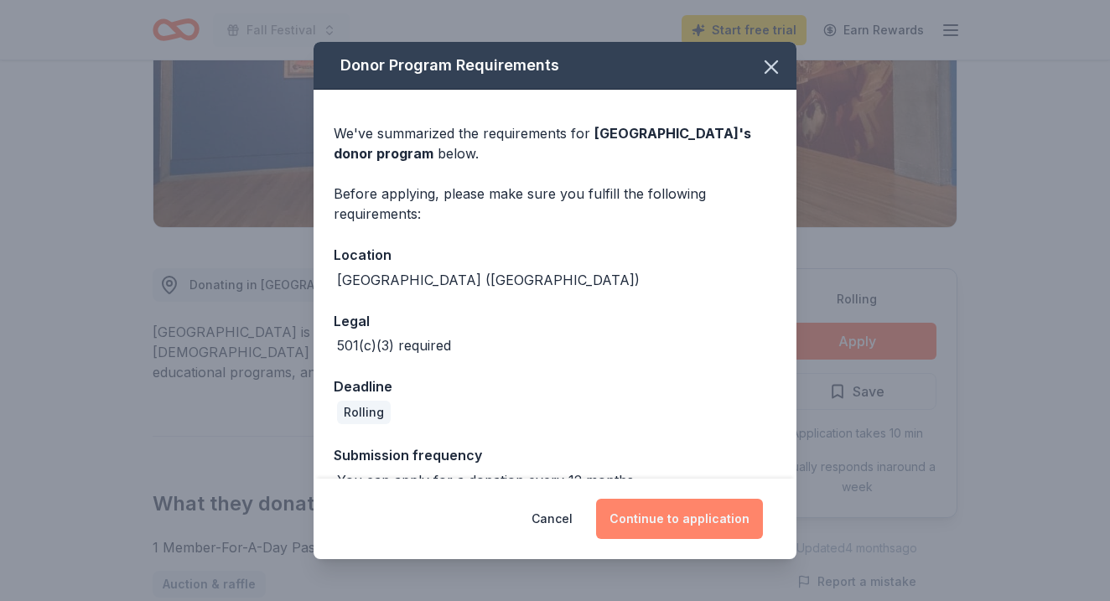
click at [709, 522] on button "Continue to application" at bounding box center [679, 519] width 167 height 40
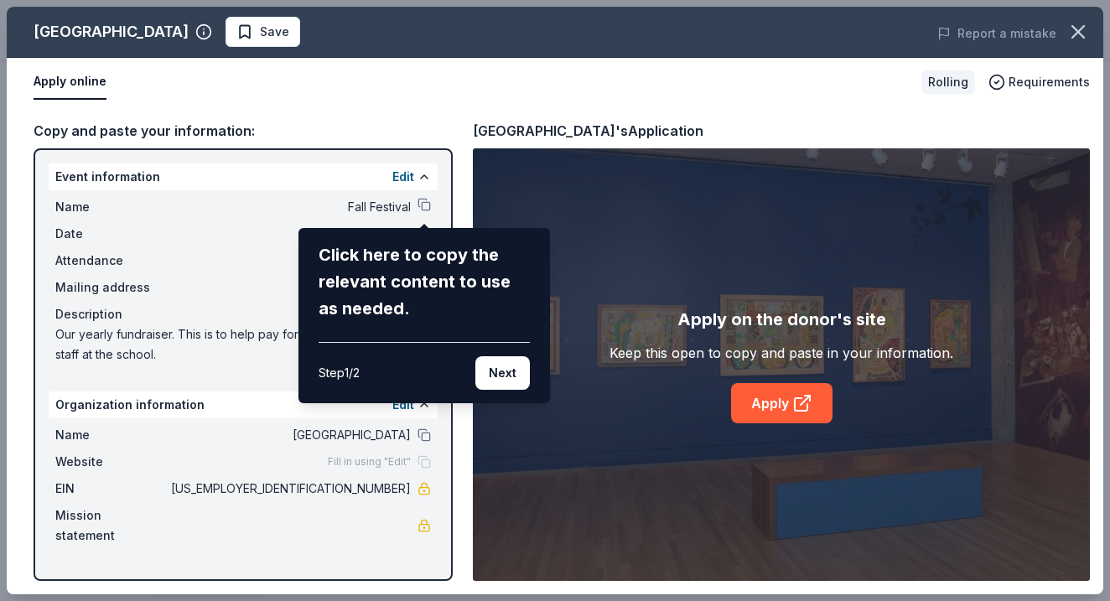
click at [425, 202] on div "Skirball Cultural Center Save Report a mistake Apply online Rolling Requirement…" at bounding box center [555, 301] width 1097 height 588
click at [500, 371] on button "Next" at bounding box center [502, 373] width 54 height 34
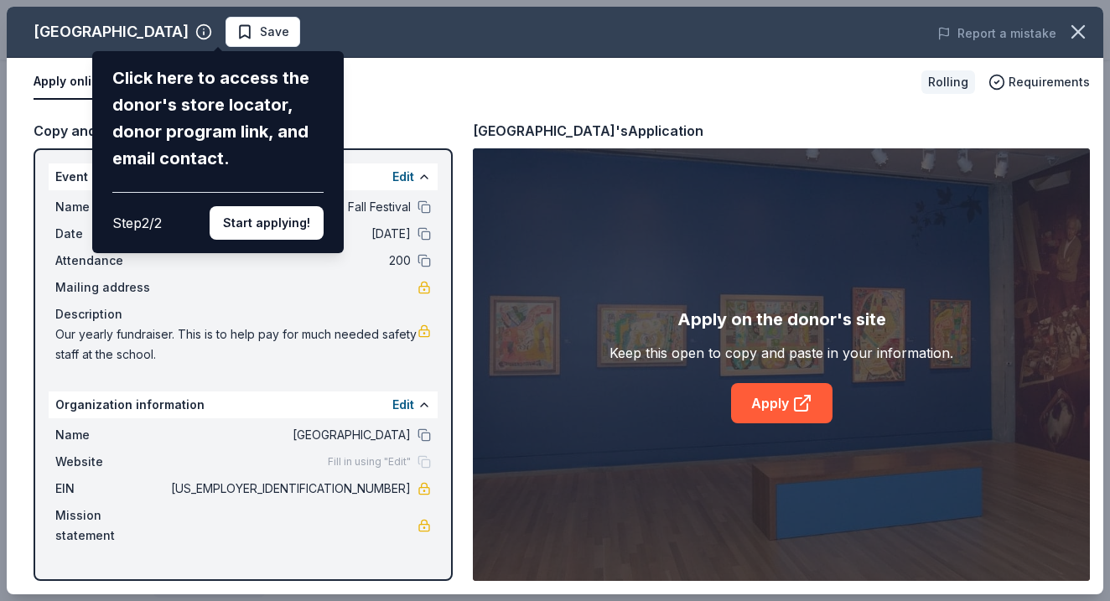
click at [785, 401] on div "Skirball Cultural Center Click here to access the donor's store locator, donor …" at bounding box center [555, 301] width 1097 height 588
click at [264, 206] on button "Start applying!" at bounding box center [267, 223] width 114 height 34
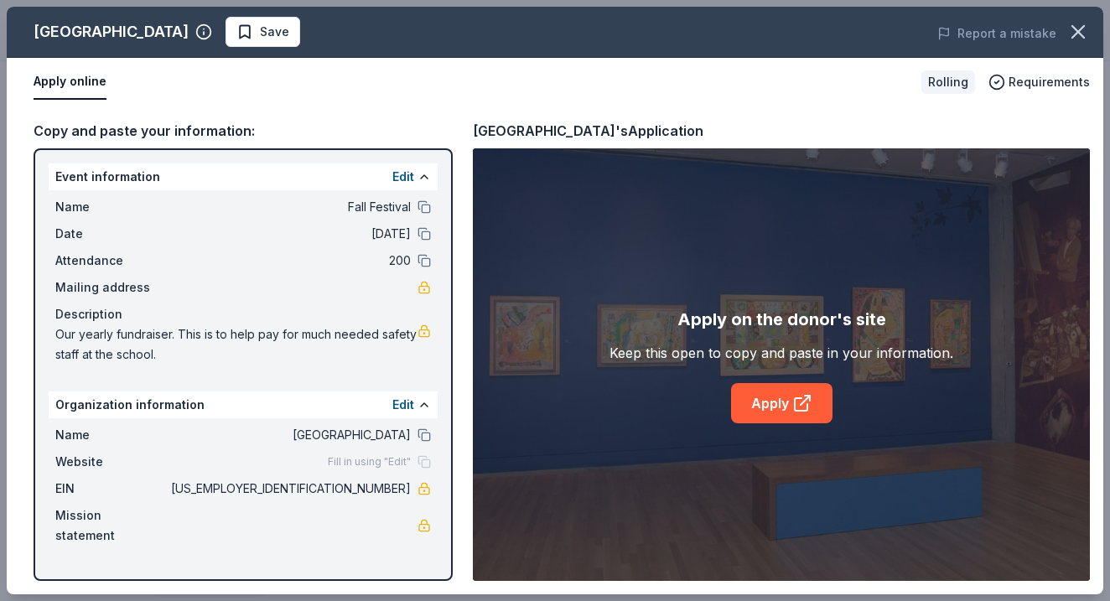
click at [278, 45] on div "Skirball Cultural Center Save Report a mistake Apply online Rolling Requirement…" at bounding box center [555, 301] width 1097 height 588
click at [256, 30] on div "Skirball Cultural Center Save Report a mistake Apply online Rolling Requirement…" at bounding box center [555, 301] width 1097 height 588
click at [797, 413] on div "Skirball Cultural Center Save Report a mistake Apply online Rolling Requirement…" at bounding box center [555, 301] width 1097 height 588
click at [794, 406] on div "Skirball Cultural Center Save Report a mistake Apply online Rolling Requirement…" at bounding box center [555, 301] width 1097 height 588
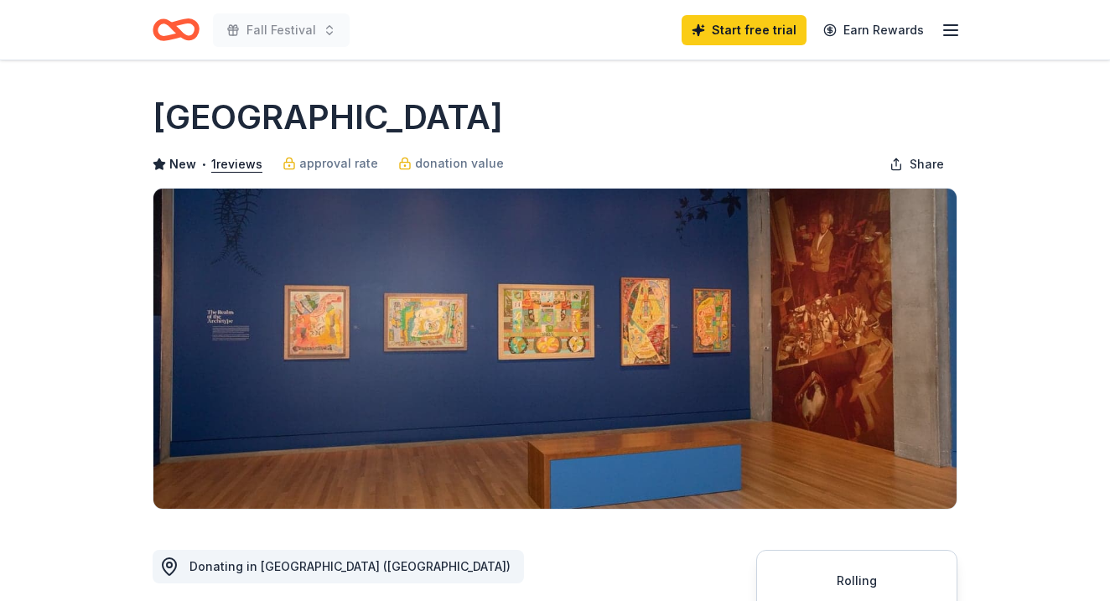
scroll to position [282, 0]
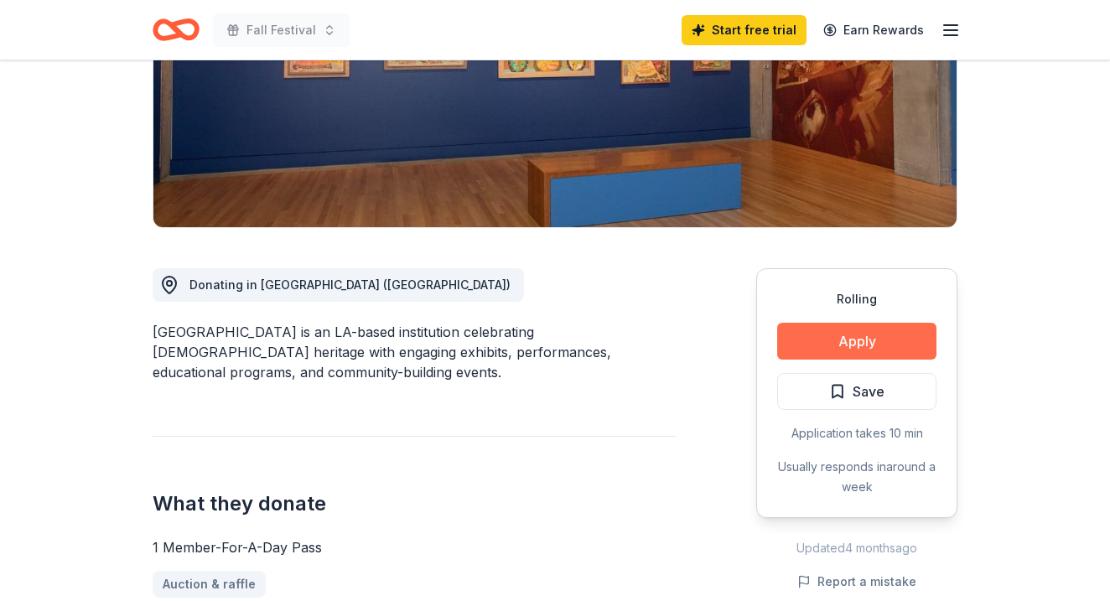
click at [848, 342] on button "Apply" at bounding box center [856, 341] width 159 height 37
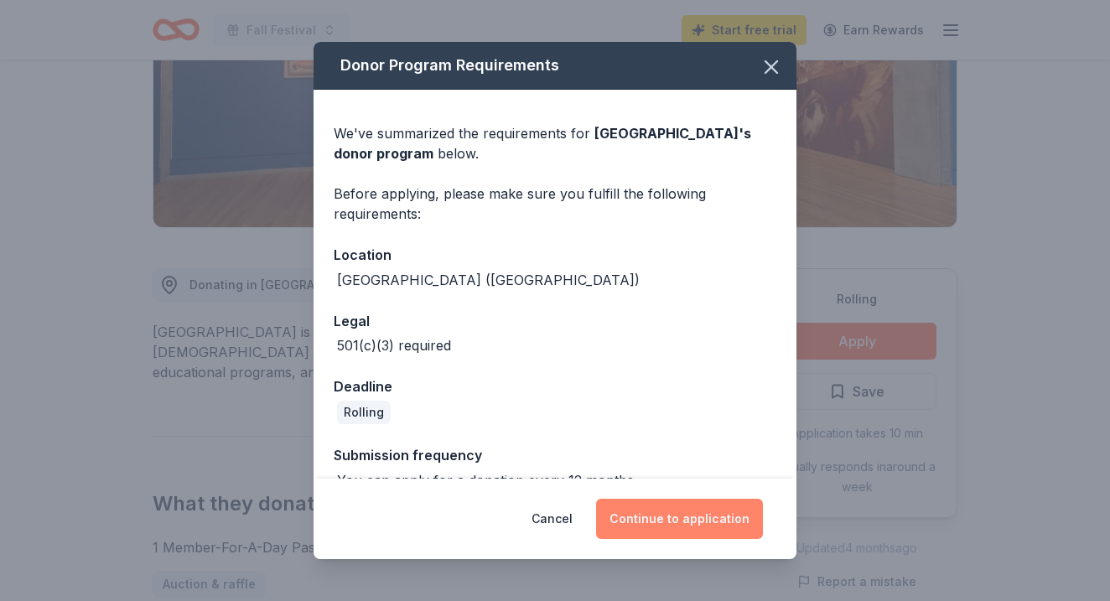
click at [670, 518] on button "Continue to application" at bounding box center [679, 519] width 167 height 40
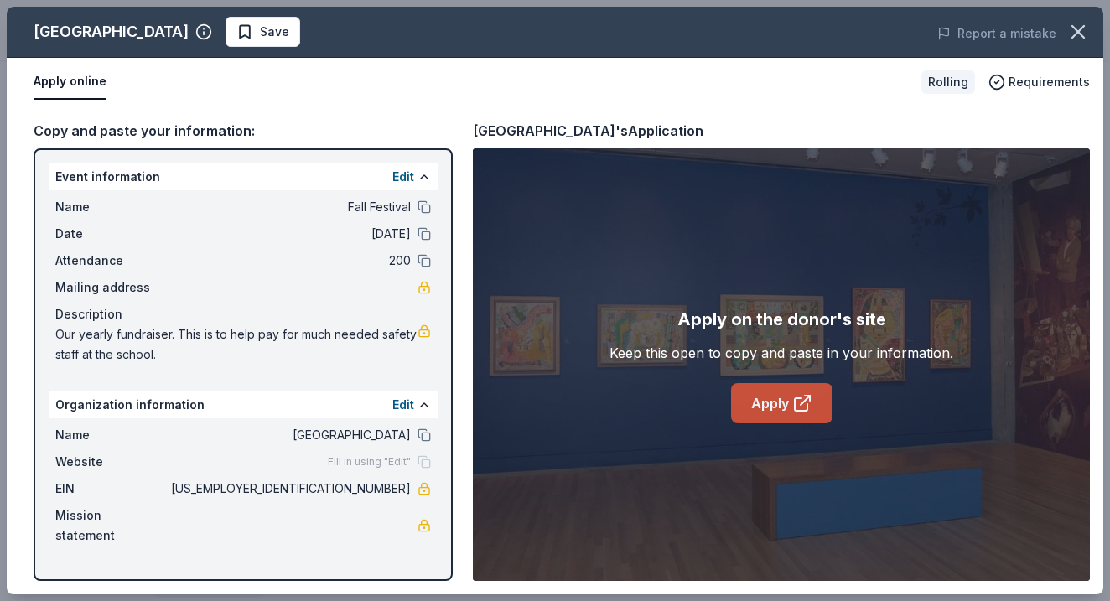
click at [780, 422] on link "Apply" at bounding box center [781, 403] width 101 height 40
click at [250, 33] on span "Save" at bounding box center [262, 32] width 53 height 20
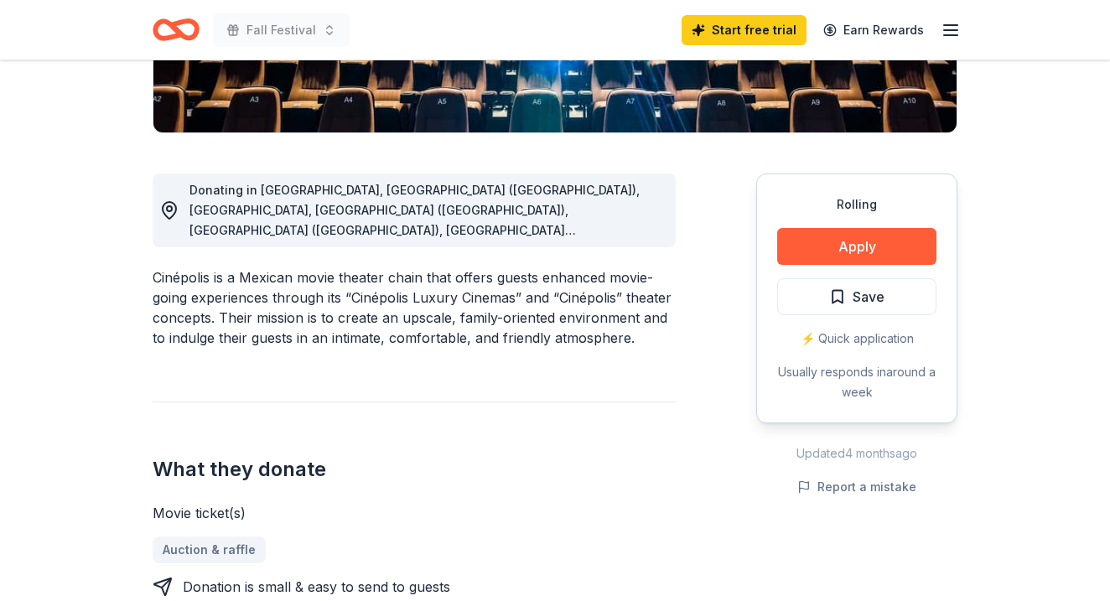
scroll to position [384, 0]
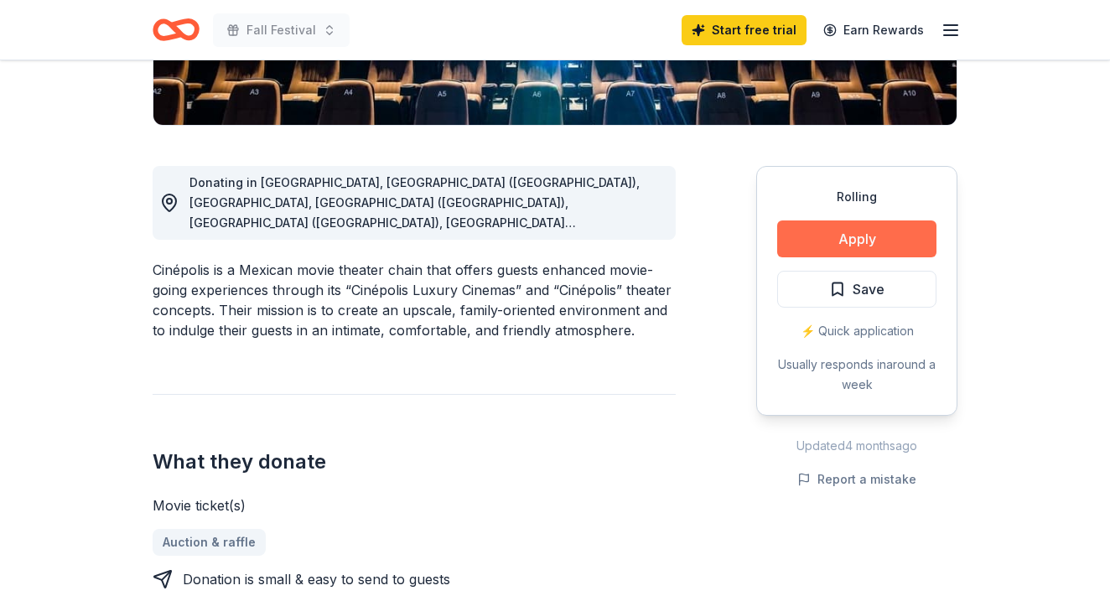
click at [899, 231] on button "Apply" at bounding box center [856, 239] width 159 height 37
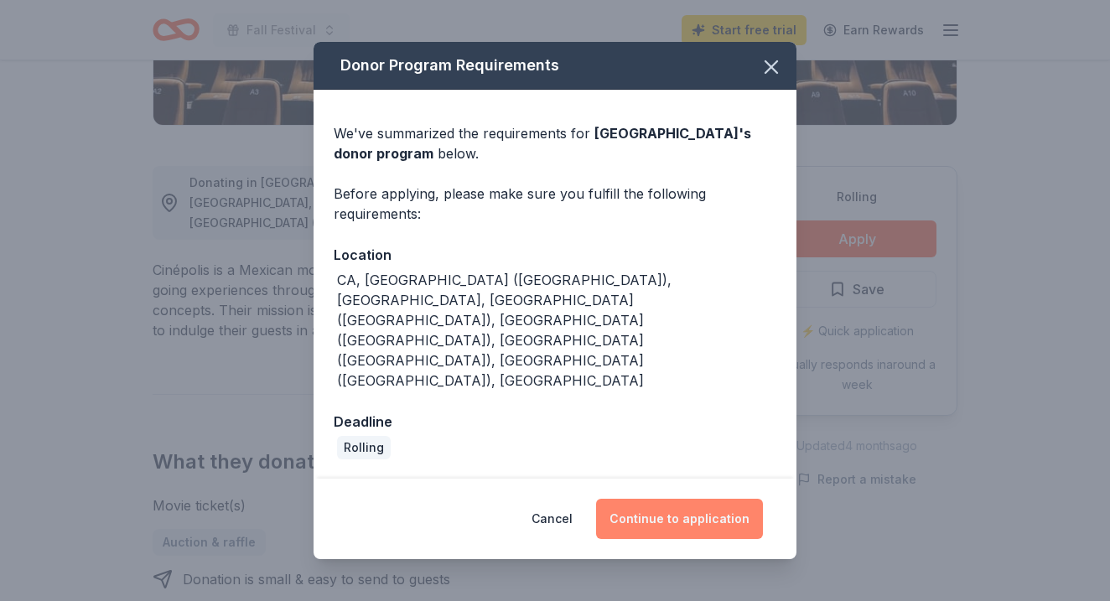
click at [693, 499] on button "Continue to application" at bounding box center [679, 519] width 167 height 40
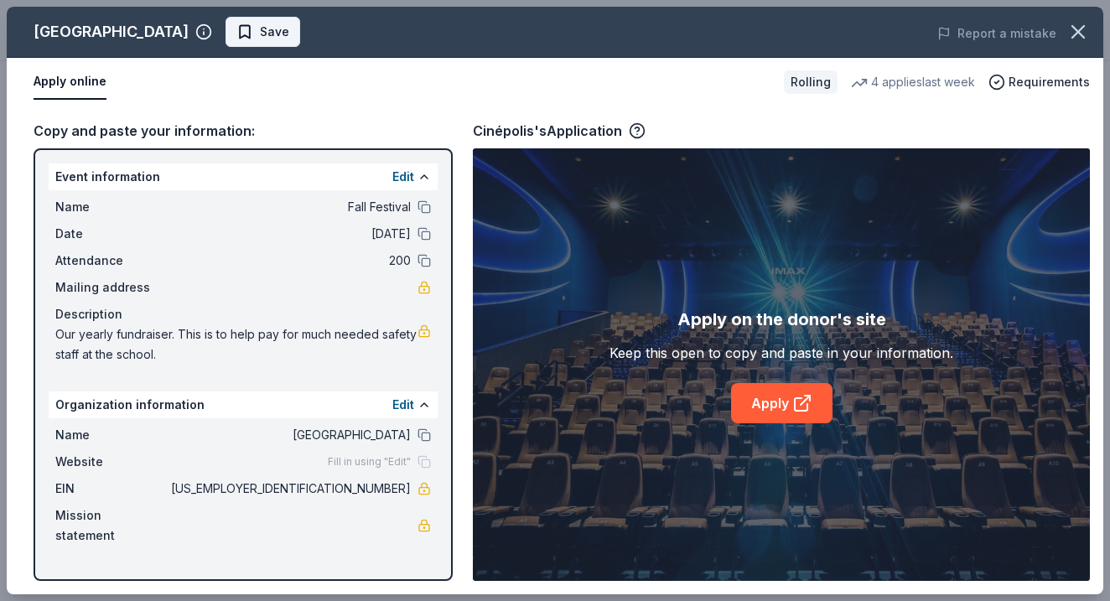
click at [260, 33] on span "Save" at bounding box center [274, 32] width 29 height 20
click at [776, 410] on link "Apply" at bounding box center [781, 403] width 101 height 40
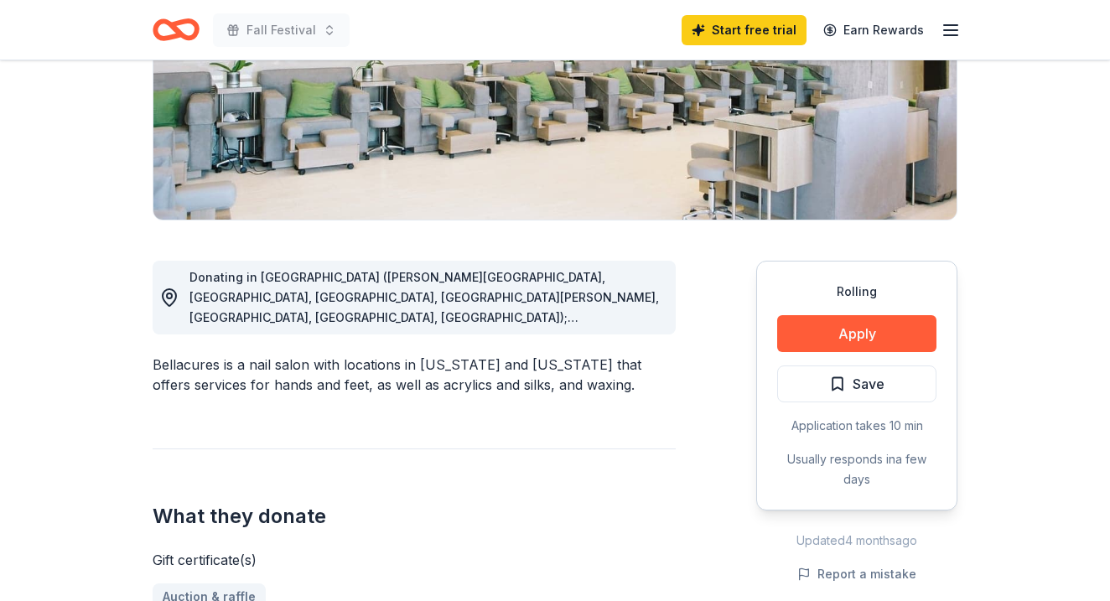
scroll to position [290, 0]
click at [800, 377] on button "Save" at bounding box center [856, 383] width 159 height 37
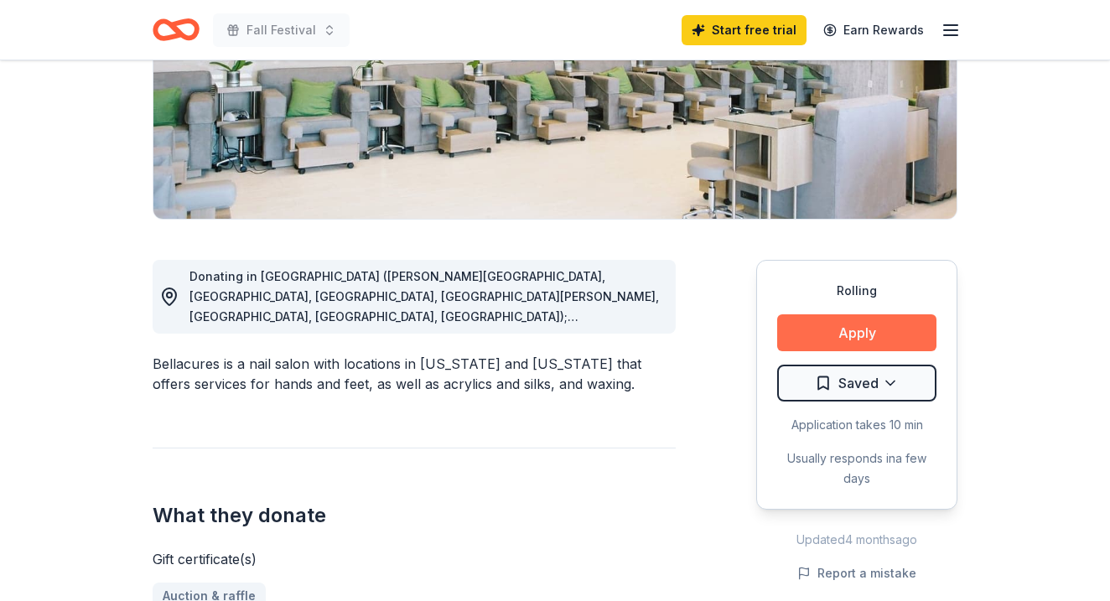
click at [843, 331] on button "Apply" at bounding box center [856, 332] width 159 height 37
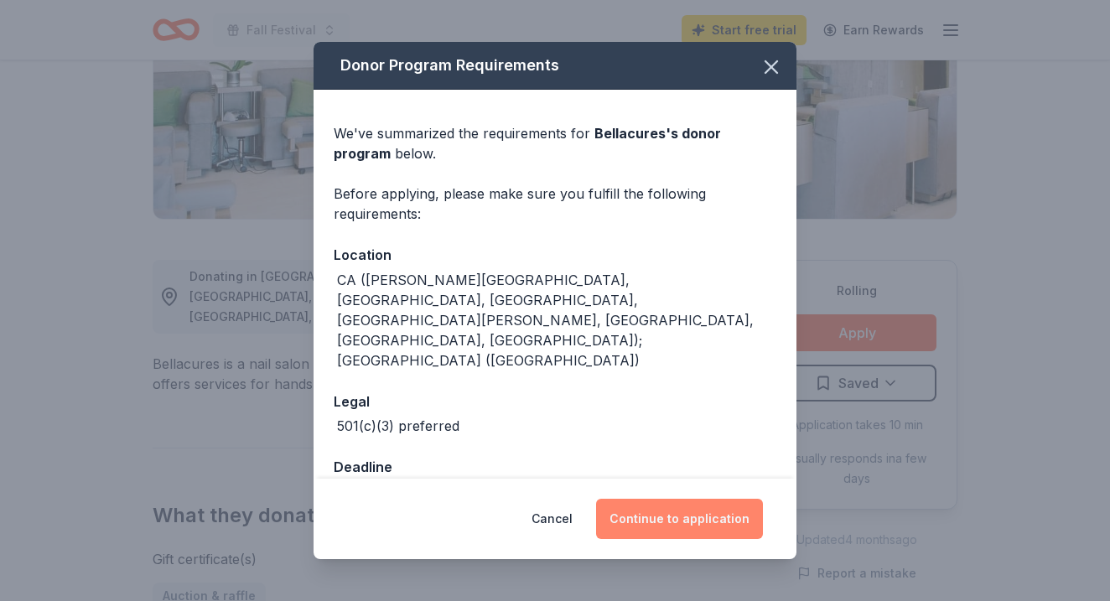
click at [679, 507] on button "Continue to application" at bounding box center [679, 519] width 167 height 40
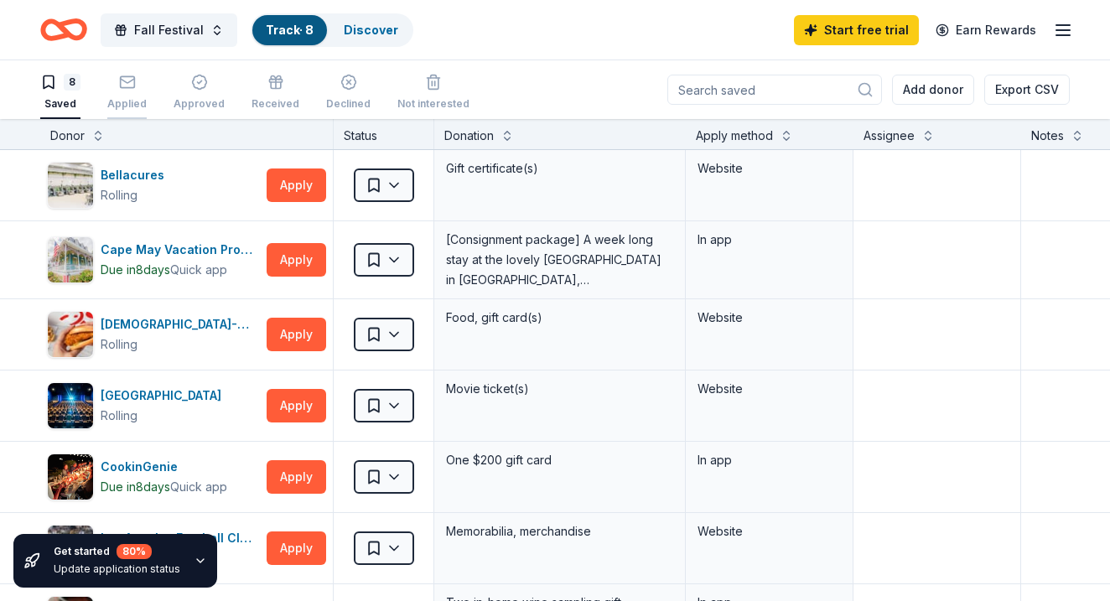
click at [120, 80] on icon "button" at bounding box center [127, 82] width 17 height 17
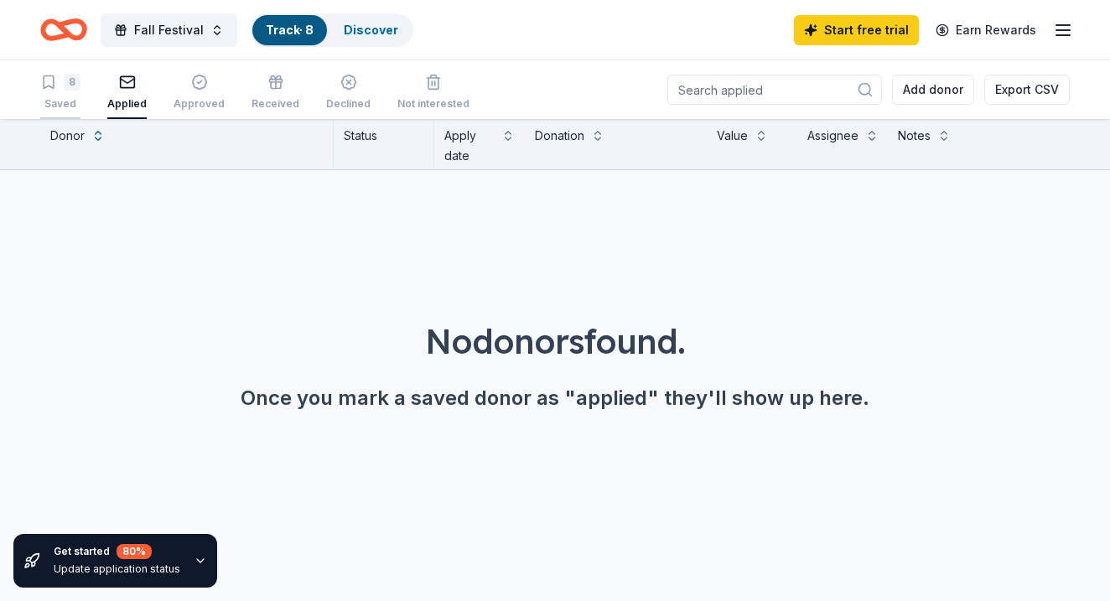
click at [51, 94] on div "8 Saved" at bounding box center [60, 92] width 40 height 37
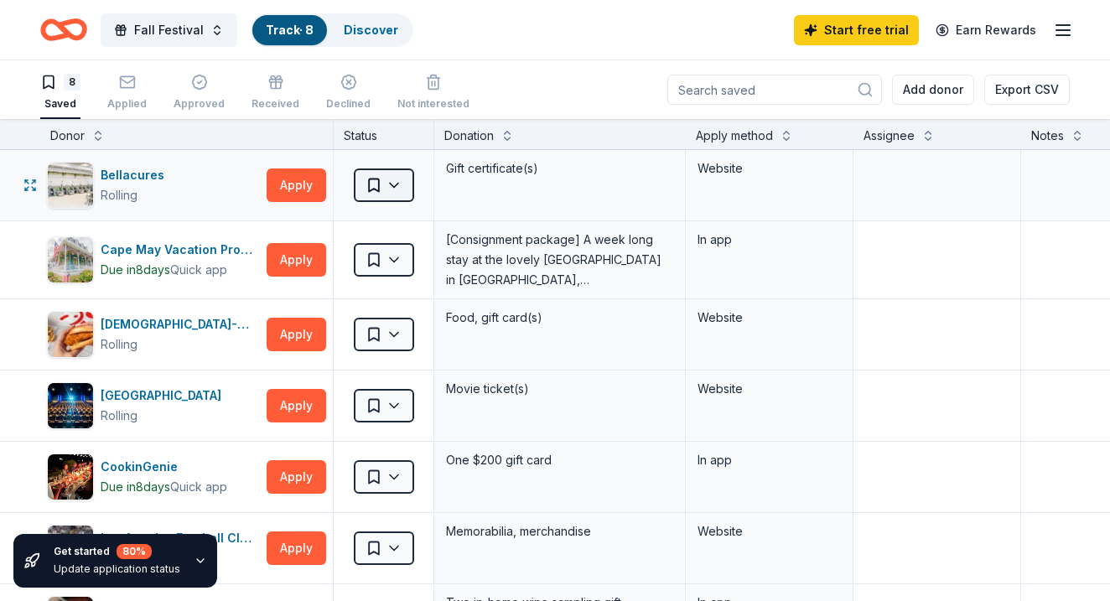
click at [403, 194] on html "Fall Festival Track · 8 Discover Start free trial Earn Rewards 8 Saved Applied …" at bounding box center [555, 300] width 1110 height 601
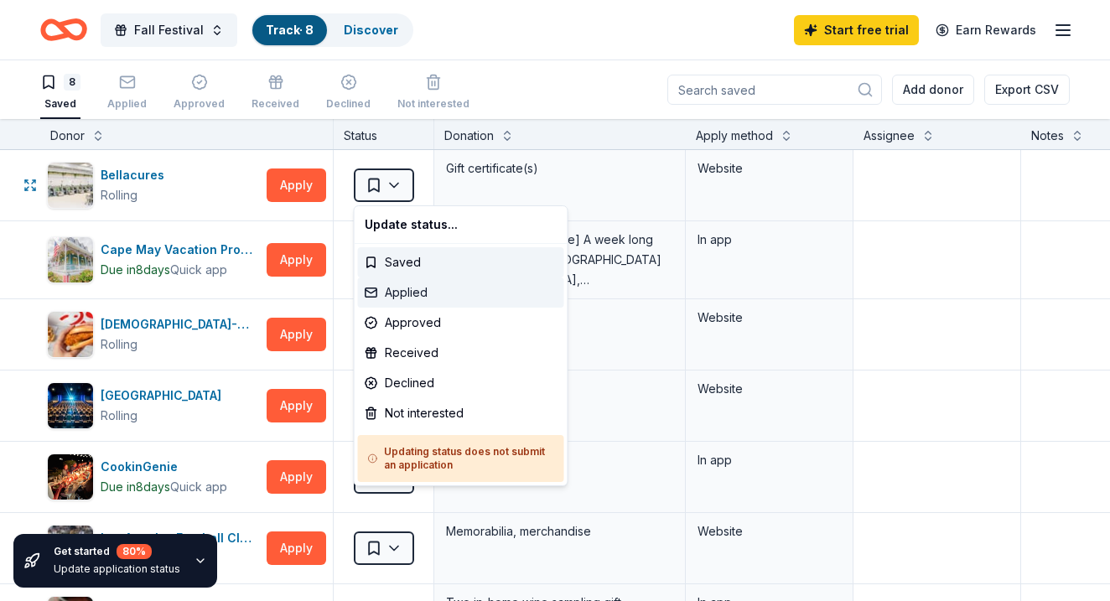
click at [433, 288] on div "Applied" at bounding box center [461, 293] width 206 height 30
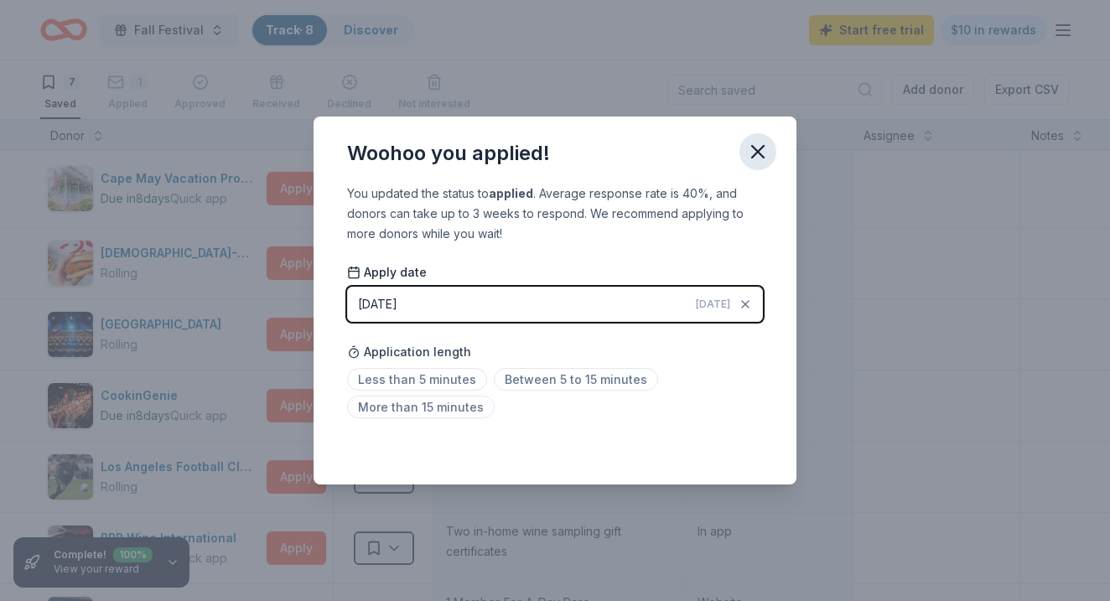
click at [771, 139] on button "button" at bounding box center [758, 151] width 37 height 37
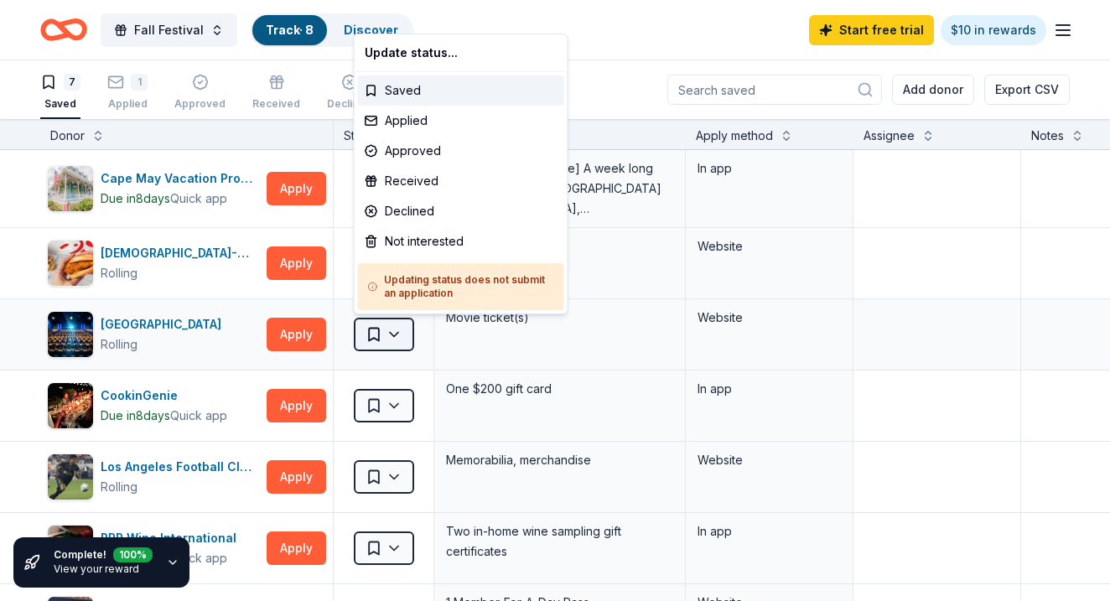
click at [400, 328] on html "Fall Festival Track · 8 Discover Start free trial $10 in rewards 7 Saved 1 Appl…" at bounding box center [555, 300] width 1110 height 601
click at [433, 122] on div "Applied" at bounding box center [461, 121] width 206 height 30
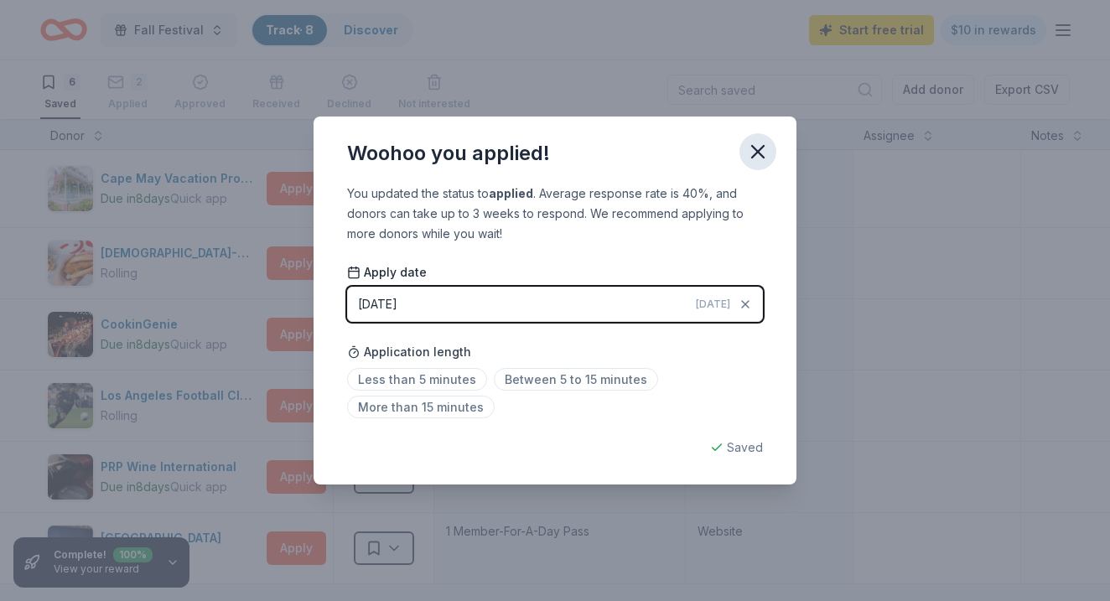
click at [759, 153] on icon "button" at bounding box center [758, 152] width 12 height 12
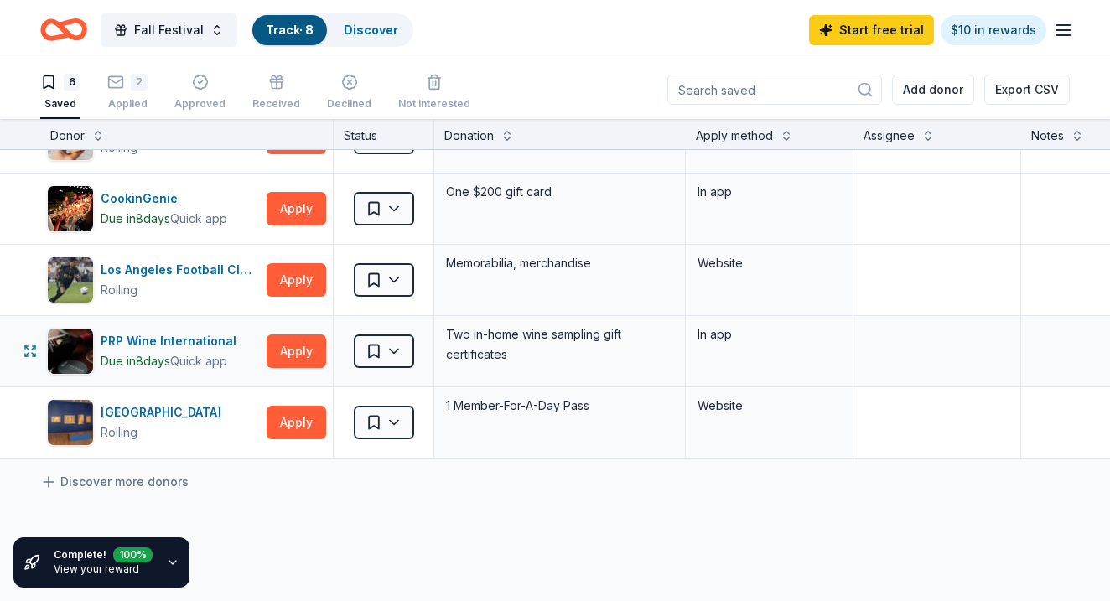
scroll to position [138, 0]
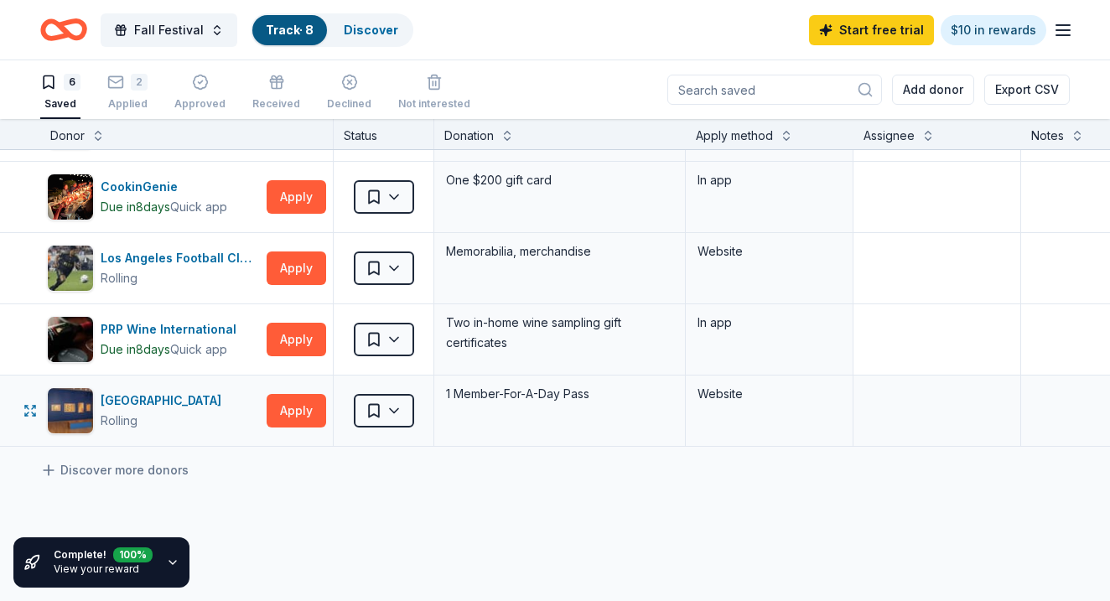
click at [418, 411] on div "Saved" at bounding box center [384, 411] width 100 height 70
click at [385, 411] on html "Fall Festival Track · 8 Discover Start free trial $10 in rewards 6 Saved 2 Appl…" at bounding box center [555, 300] width 1110 height 601
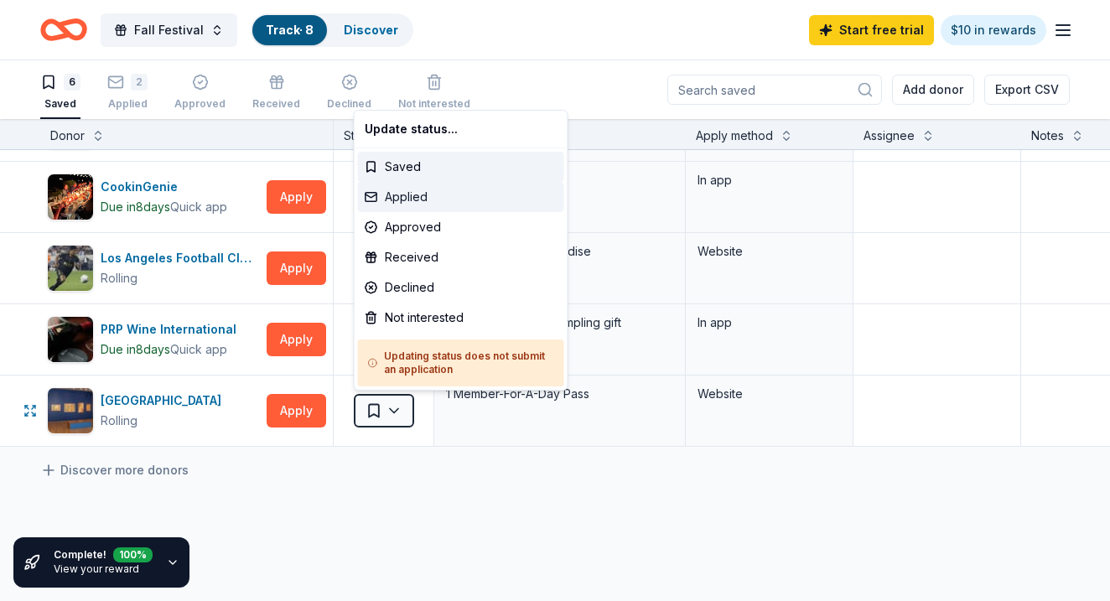
click at [444, 194] on div "Applied" at bounding box center [461, 197] width 206 height 30
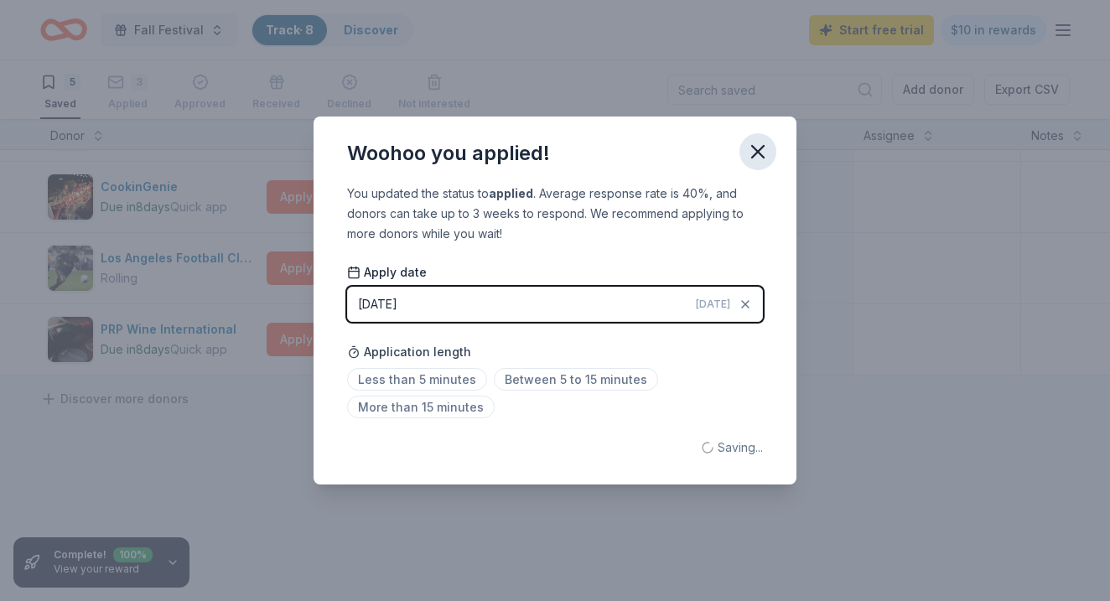
click at [762, 147] on icon "button" at bounding box center [758, 152] width 12 height 12
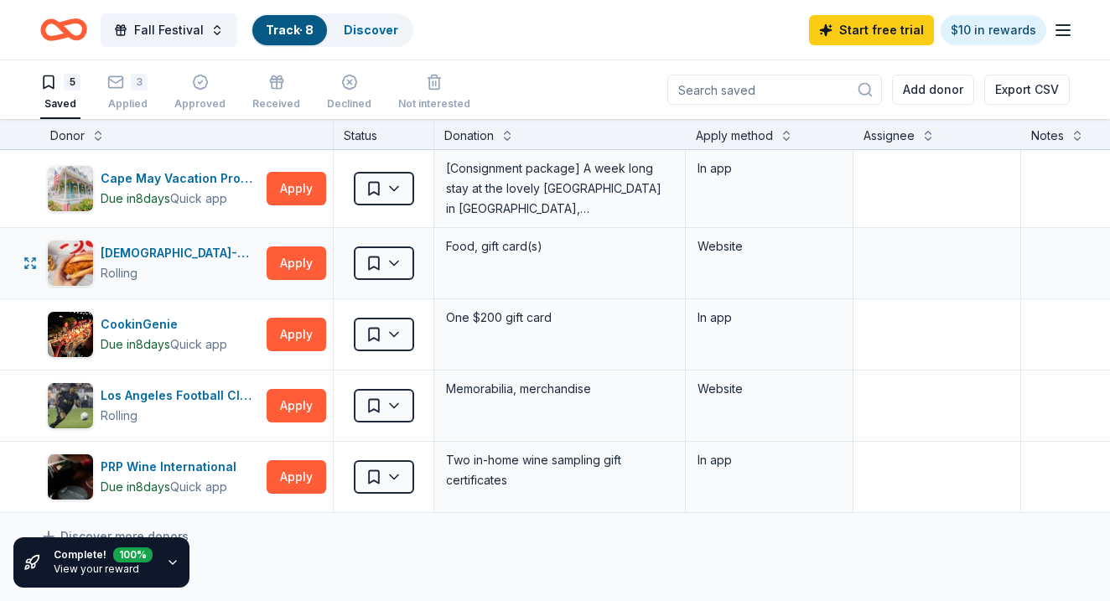
scroll to position [0, 0]
click at [391, 26] on link "Discover" at bounding box center [371, 30] width 54 height 14
click at [349, 29] on link "Discover" at bounding box center [371, 30] width 54 height 14
click at [364, 36] on link "Discover" at bounding box center [371, 30] width 54 height 14
click at [352, 29] on link "Discover" at bounding box center [371, 30] width 54 height 14
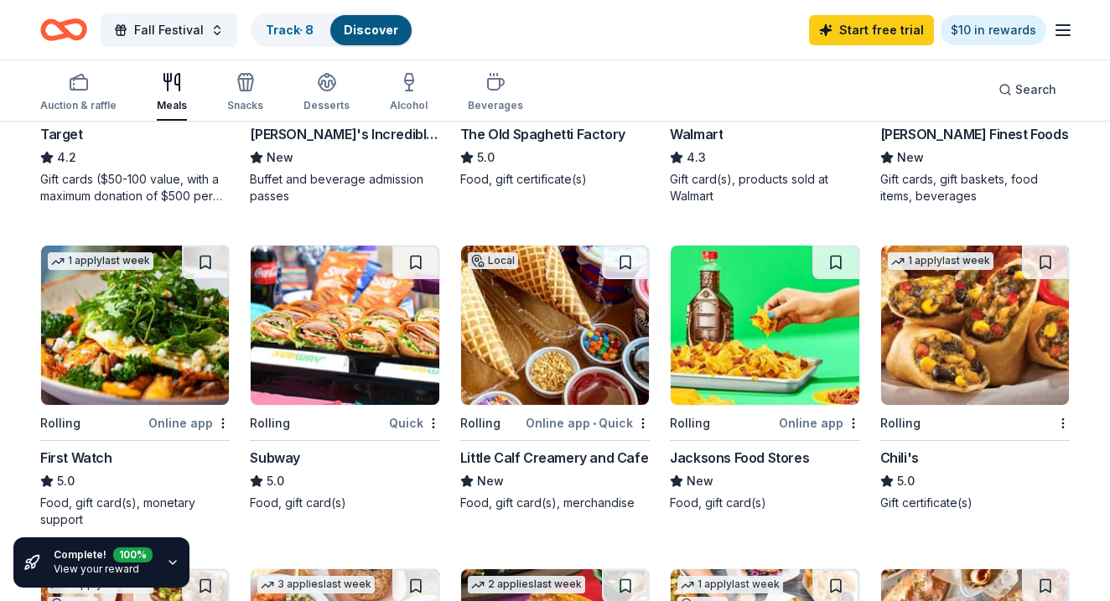
scroll to position [702, 0]
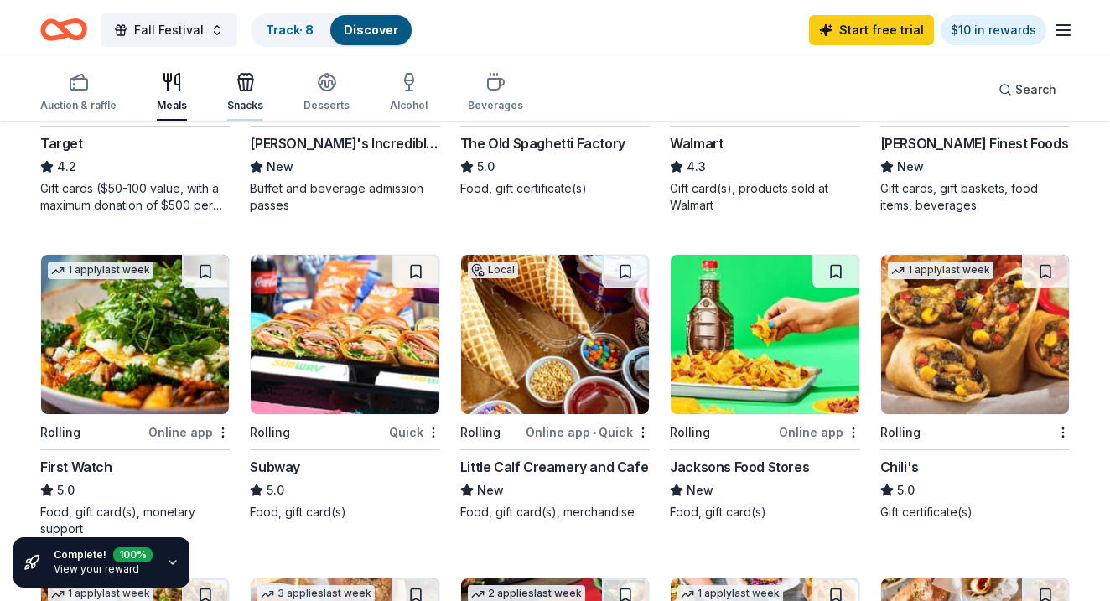
click at [242, 80] on icon "button" at bounding box center [245, 85] width 15 height 12
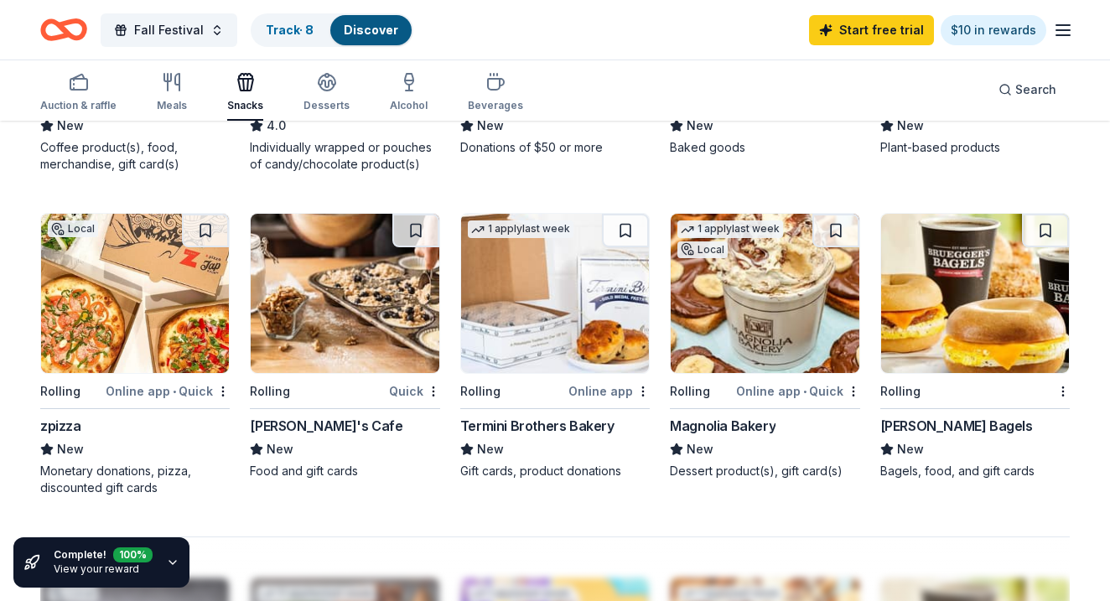
scroll to position [1053, 0]
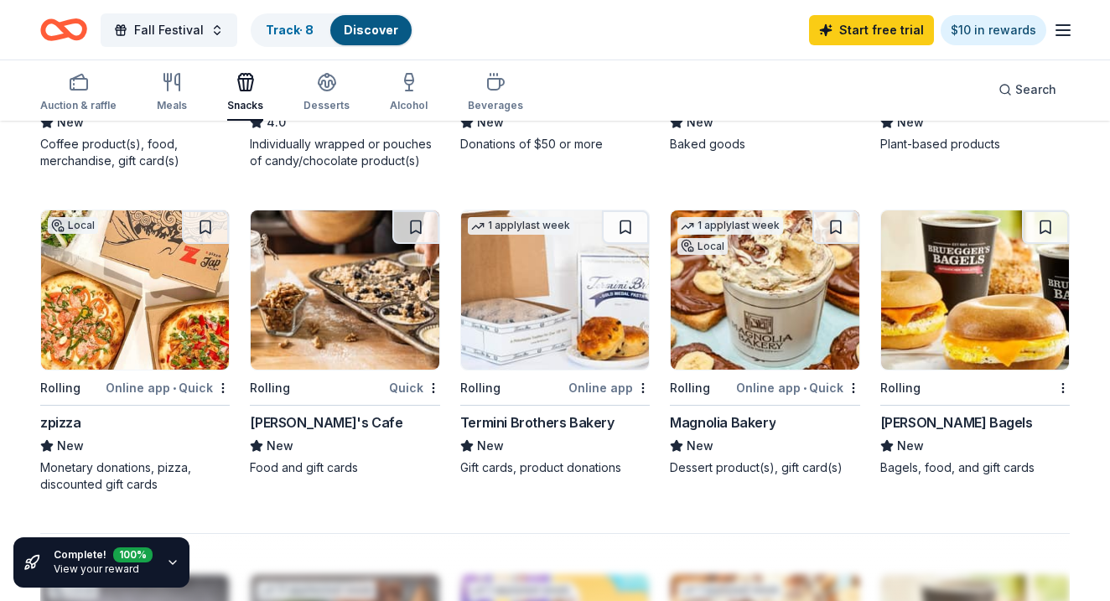
click at [770, 302] on img at bounding box center [765, 289] width 188 height 159
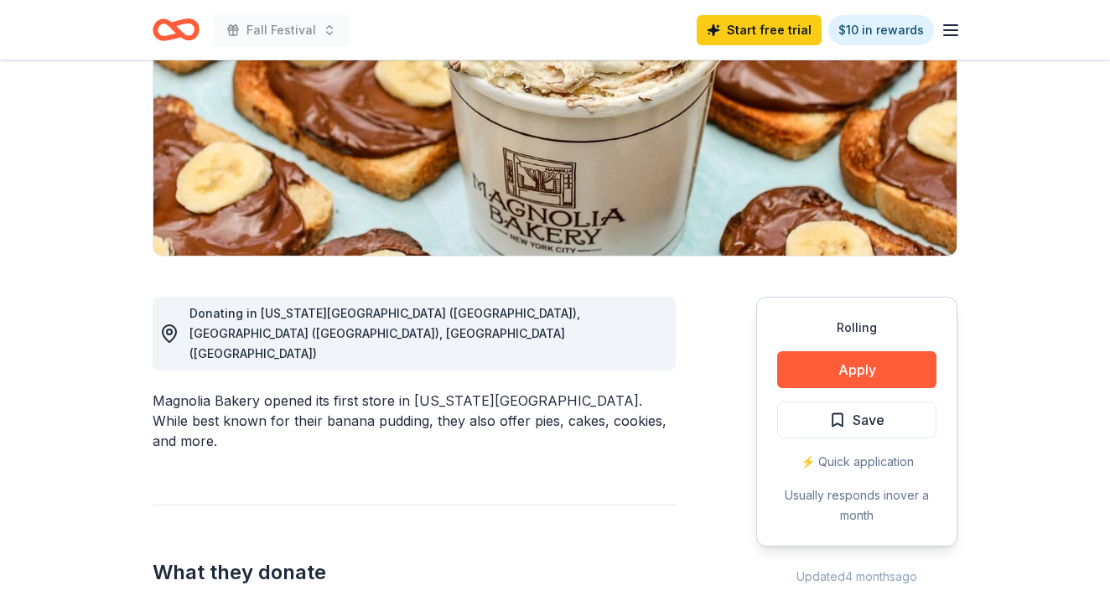
scroll to position [301, 0]
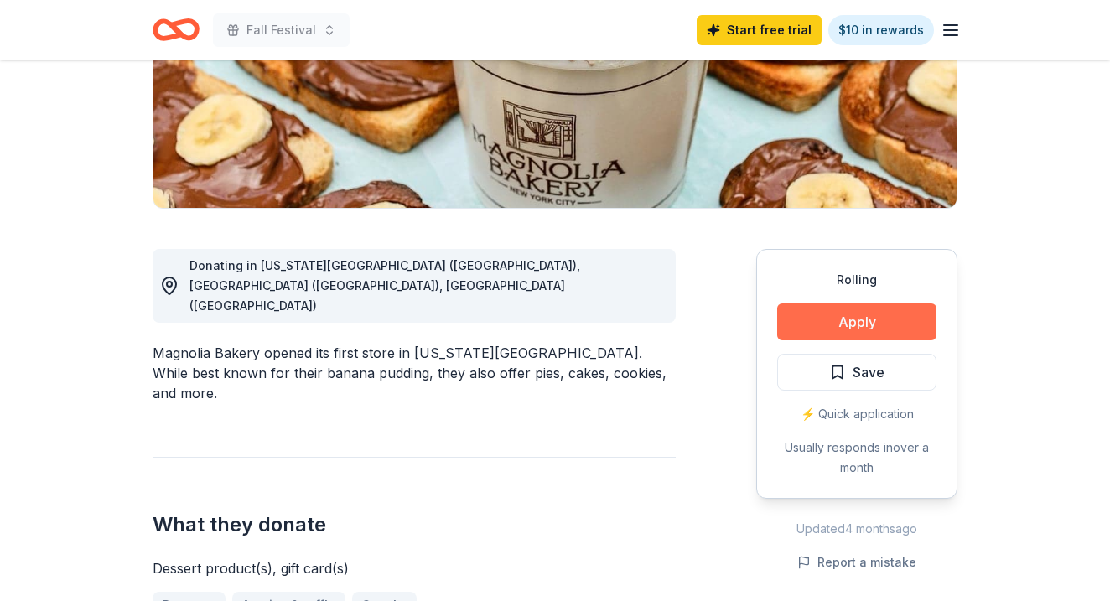
click at [849, 319] on button "Apply" at bounding box center [856, 322] width 159 height 37
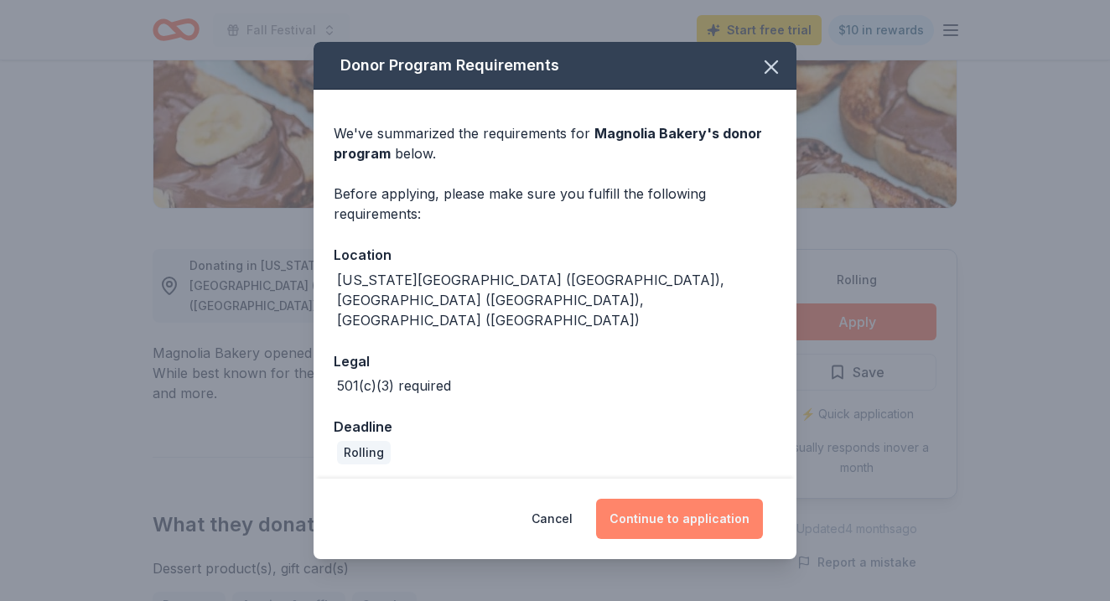
click at [663, 499] on button "Continue to application" at bounding box center [679, 519] width 167 height 40
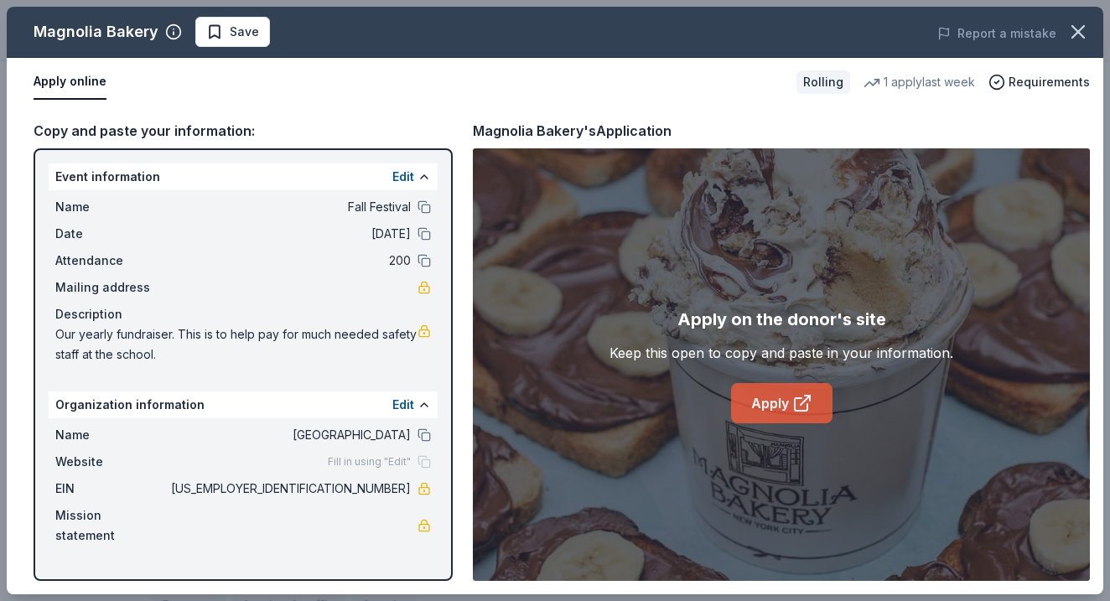
click at [802, 404] on icon at bounding box center [805, 400] width 9 height 9
